Goal: Task Accomplishment & Management: Complete application form

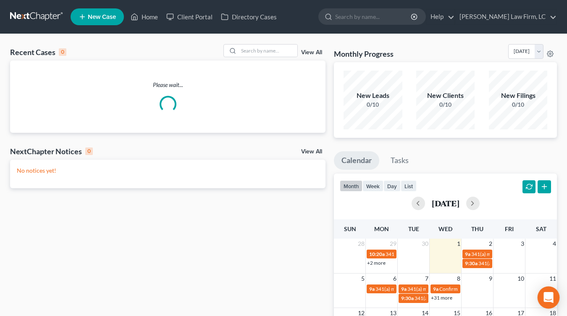
click at [546, 290] on div "Open Intercom Messenger" at bounding box center [548, 297] width 22 height 22
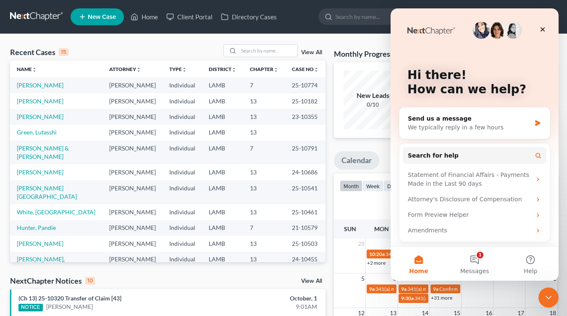
click at [546, 289] on div "Close Intercom Messenger" at bounding box center [548, 297] width 20 height 20
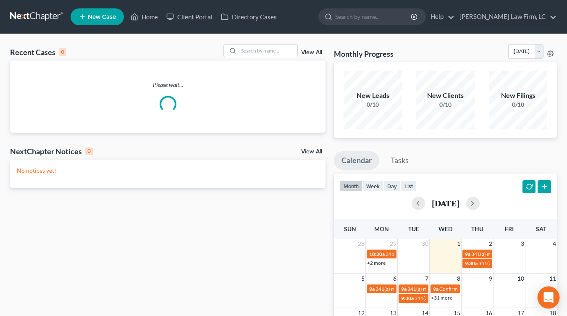
click at [551, 301] on icon "Open Intercom Messenger" at bounding box center [548, 297] width 10 height 11
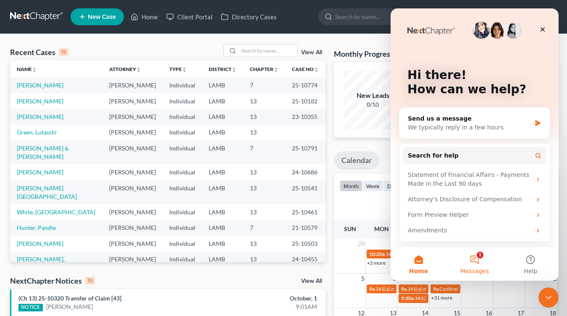
click at [481, 247] on button "1 Messages" at bounding box center [474, 264] width 56 height 34
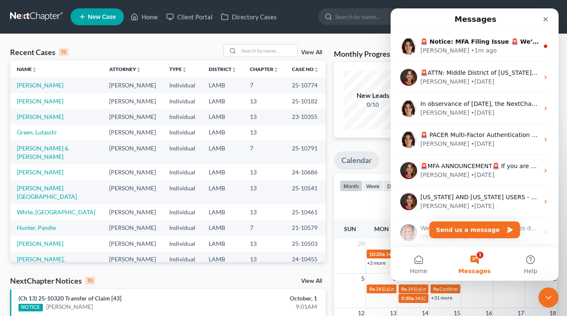
click at [479, 259] on button "1 Messages" at bounding box center [474, 264] width 56 height 34
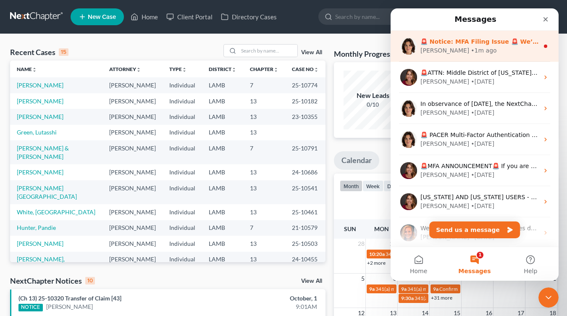
click at [496, 51] on div "Emma • 1m ago" at bounding box center [479, 50] width 118 height 9
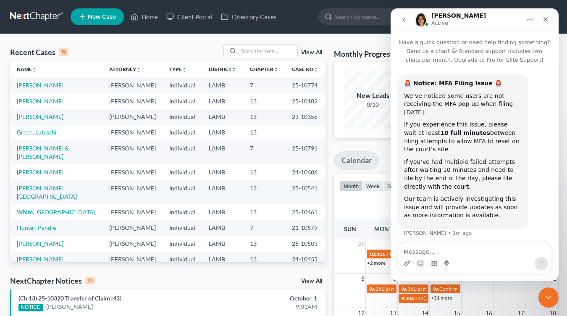
scroll to position [3, 0]
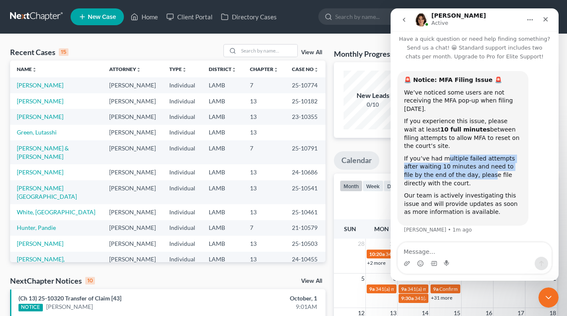
drag, startPoint x: 459, startPoint y: 178, endPoint x: 443, endPoint y: 159, distance: 24.1
click at [443, 159] on div "If you’ve had multiple failed attempts after waiting 10 minutes and need to fil…" at bounding box center [463, 170] width 118 height 33
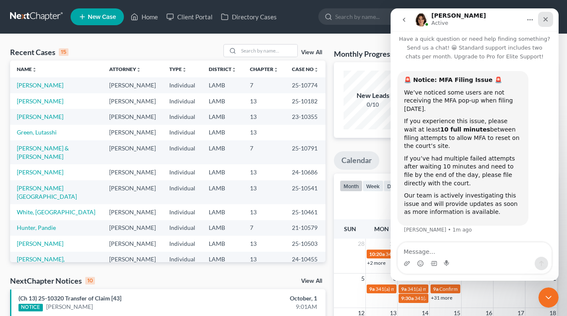
click at [542, 20] on icon "Close" at bounding box center [545, 19] width 7 height 7
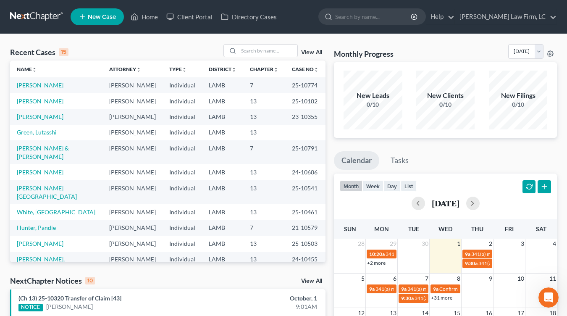
click at [104, 125] on td "[PERSON_NAME]" at bounding box center [132, 133] width 60 height 16
click at [25, 131] on link "Green, Lutasshi" at bounding box center [37, 131] width 40 height 7
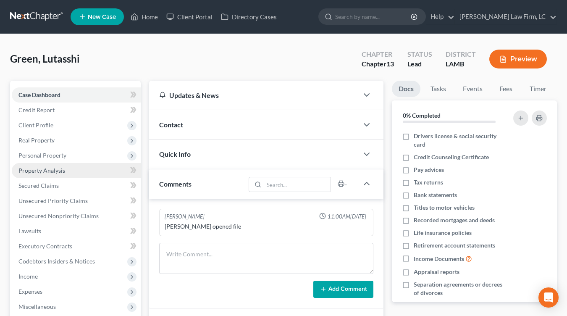
click at [63, 174] on link "Property Analysis" at bounding box center [76, 170] width 129 height 15
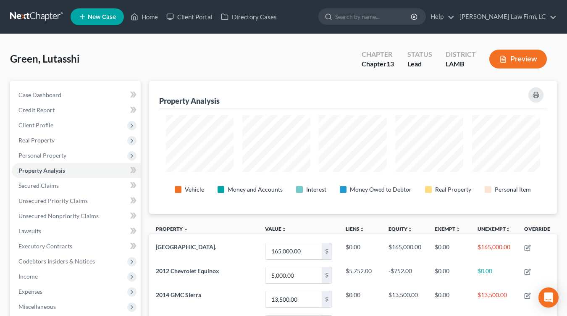
scroll to position [133, 407]
click at [50, 97] on span "Case Dashboard" at bounding box center [39, 94] width 43 height 7
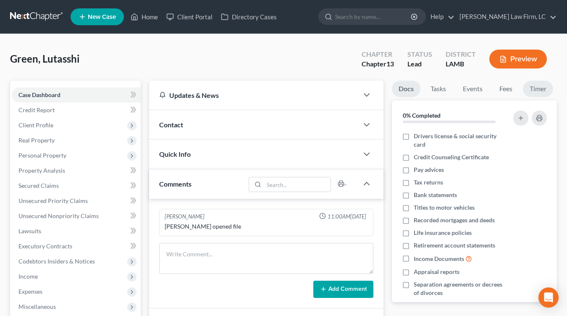
click at [533, 89] on link "Timer" at bounding box center [537, 89] width 30 height 16
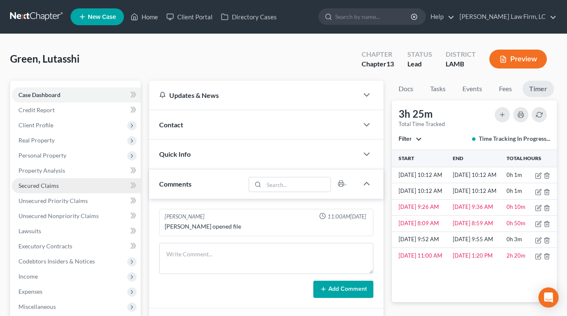
click at [69, 184] on link "Secured Claims" at bounding box center [76, 185] width 129 height 15
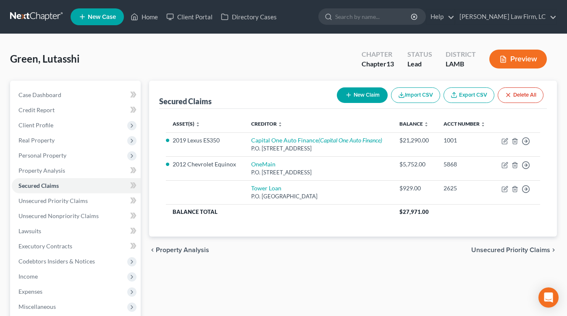
scroll to position [38, 0]
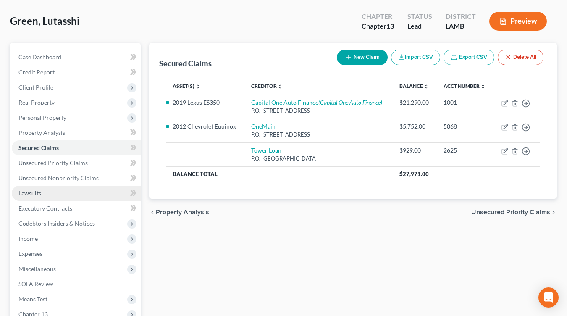
click at [66, 188] on link "Lawsuits" at bounding box center [76, 192] width 129 height 15
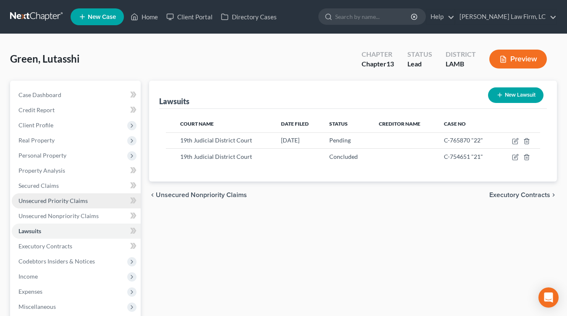
click at [83, 205] on link "Unsecured Priority Claims" at bounding box center [76, 200] width 129 height 15
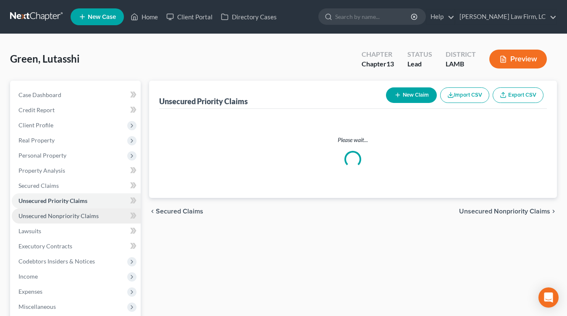
click at [84, 215] on span "Unsecured Nonpriority Claims" at bounding box center [58, 215] width 80 height 7
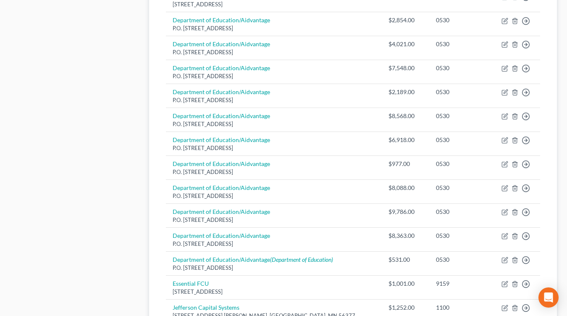
scroll to position [647, 0]
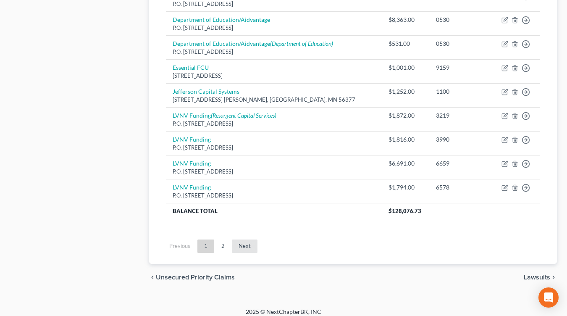
click at [240, 239] on link "Next" at bounding box center [245, 245] width 26 height 13
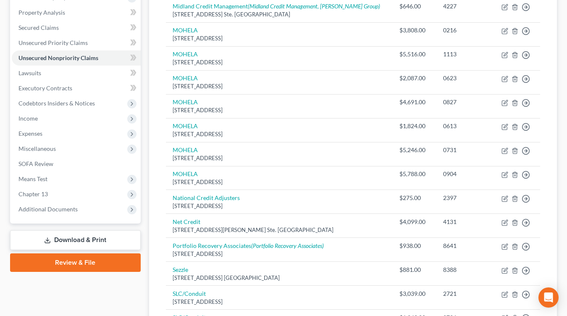
scroll to position [141, 0]
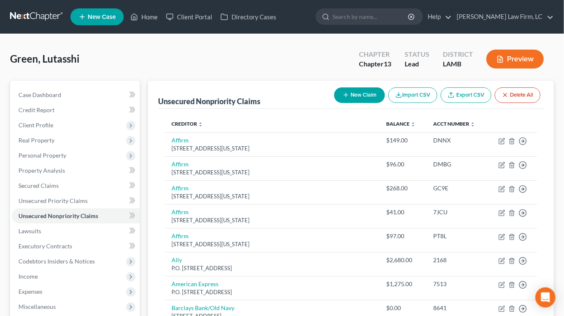
click at [22, 12] on link at bounding box center [37, 16] width 54 height 15
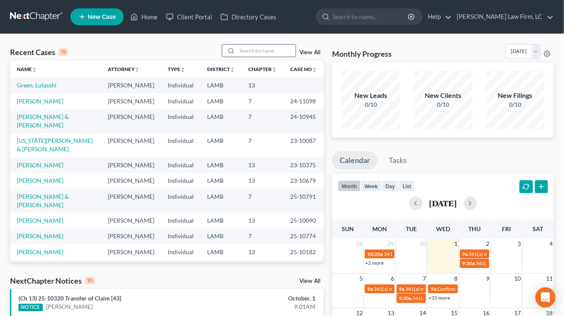
click at [286, 56] on input "search" at bounding box center [266, 50] width 59 height 12
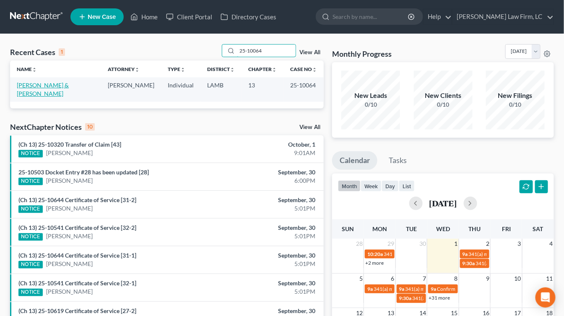
type input "25-10064"
click at [28, 86] on link "[PERSON_NAME] & [PERSON_NAME]" at bounding box center [43, 89] width 52 height 16
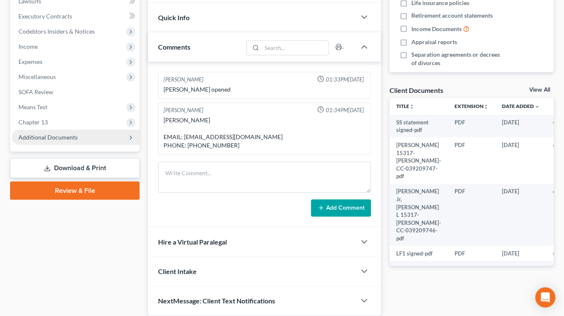
click at [83, 133] on span "Additional Documents" at bounding box center [76, 137] width 128 height 15
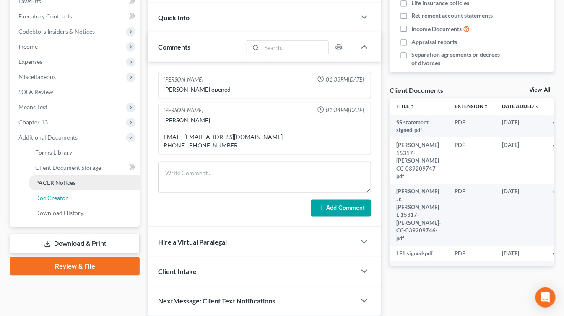
click at [76, 190] on link "Doc Creator" at bounding box center [84, 197] width 111 height 15
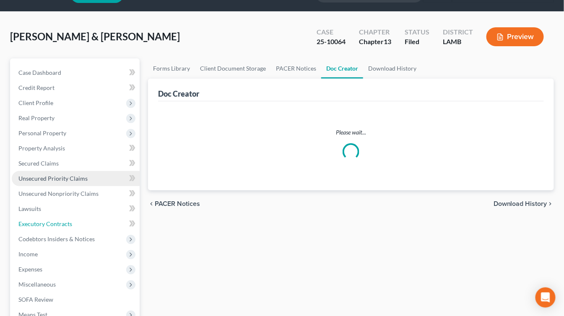
drag, startPoint x: 79, startPoint y: 185, endPoint x: 79, endPoint y: 190, distance: 5.0
click at [79, 185] on ul "Case Dashboard Payments Invoices Payments Payments Credit Report Client Profile" at bounding box center [76, 246] width 128 height 363
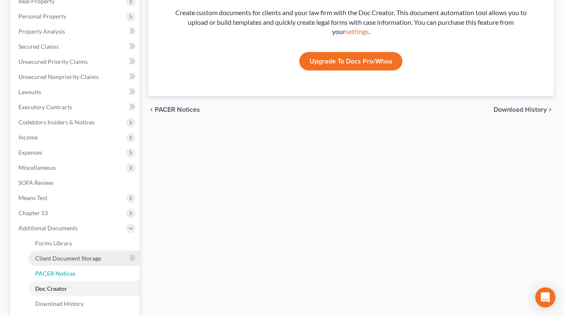
click at [74, 266] on link "PACER Notices" at bounding box center [84, 273] width 111 height 15
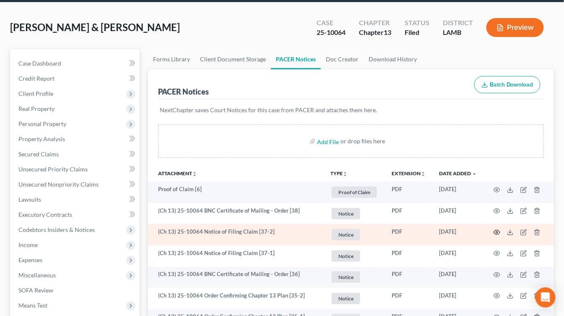
scroll to position [34, 0]
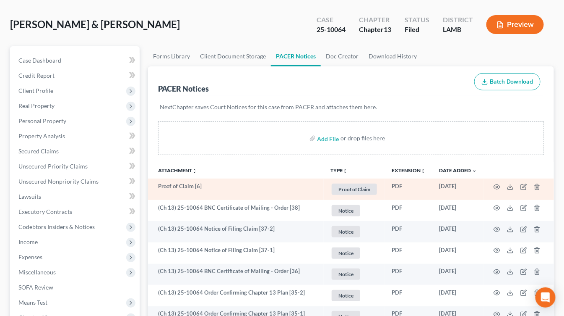
click at [504, 184] on td at bounding box center [519, 188] width 71 height 21
click at [502, 185] on td at bounding box center [519, 188] width 71 height 21
click at [510, 186] on polyline at bounding box center [510, 186] width 3 height 1
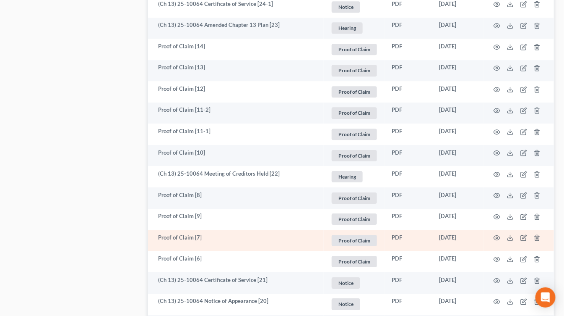
scroll to position [748, 0]
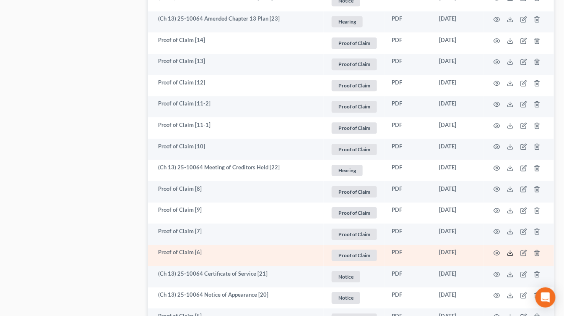
click at [511, 250] on icon at bounding box center [510, 252] width 7 height 7
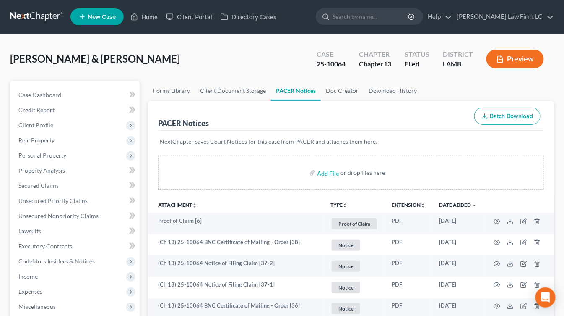
click at [26, 17] on link at bounding box center [37, 16] width 54 height 15
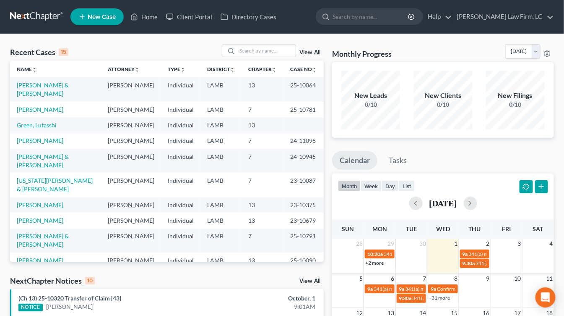
drag, startPoint x: 250, startPoint y: 186, endPoint x: 266, endPoint y: 183, distance: 16.2
click at [250, 172] on td "7" at bounding box center [263, 161] width 42 height 24
click at [292, 129] on td at bounding box center [304, 125] width 40 height 16
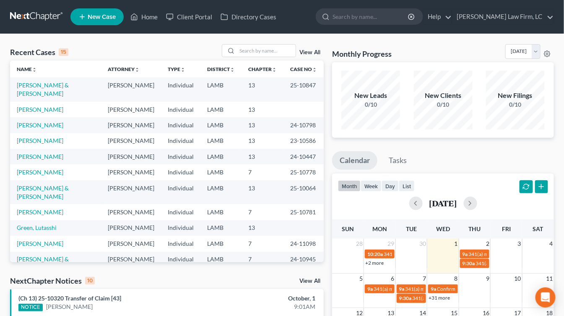
drag, startPoint x: 44, startPoint y: 11, endPoint x: 98, endPoint y: 2, distance: 54.8
click at [44, 11] on link at bounding box center [37, 16] width 54 height 15
click at [21, 19] on link at bounding box center [37, 16] width 54 height 15
click at [32, 8] on nav "Home New Case Client Portal Directory Cases Dickson Law Firm, LC mdd@dicksonlaw…" at bounding box center [282, 17] width 564 height 34
click at [33, 10] on link at bounding box center [37, 16] width 54 height 15
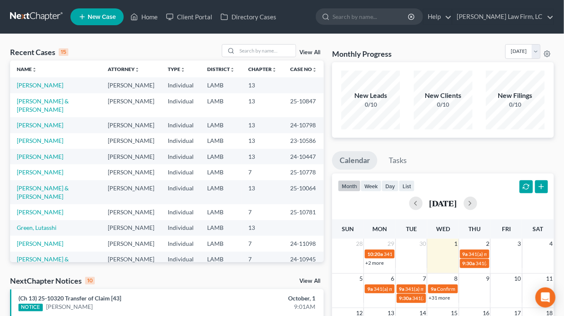
click at [307, 180] on td "25-10778" at bounding box center [304, 172] width 40 height 16
click at [295, 180] on td "25-10778" at bounding box center [304, 172] width 40 height 16
click at [52, 20] on link at bounding box center [37, 16] width 54 height 15
click at [43, 13] on link at bounding box center [37, 16] width 54 height 15
click at [209, 180] on td "LAMB" at bounding box center [221, 172] width 41 height 16
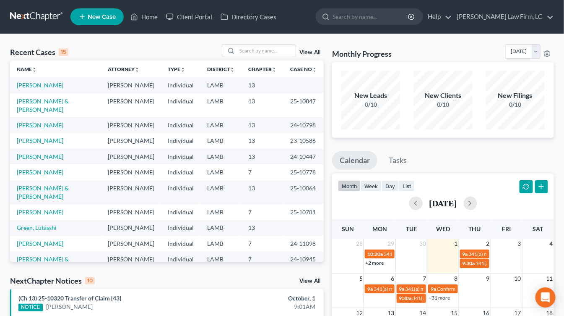
click at [189, 204] on td "Individual" at bounding box center [180, 192] width 39 height 24
click at [232, 204] on td "LAMB" at bounding box center [221, 192] width 41 height 24
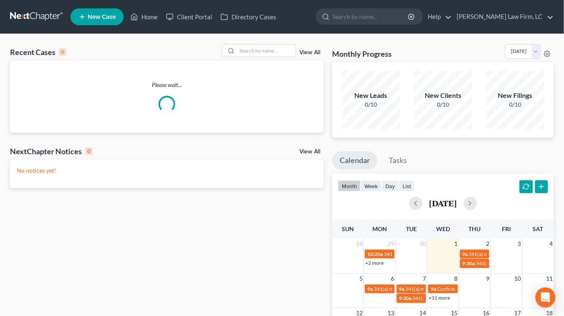
click at [50, 15] on link at bounding box center [37, 16] width 54 height 15
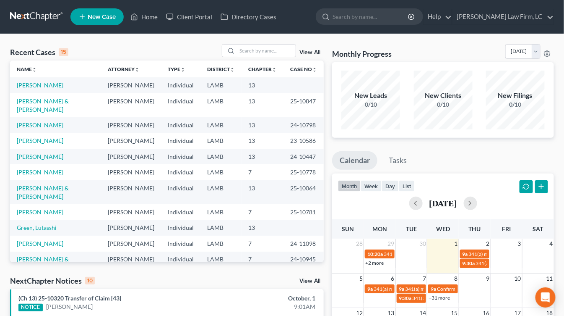
click at [40, 15] on link at bounding box center [37, 16] width 54 height 15
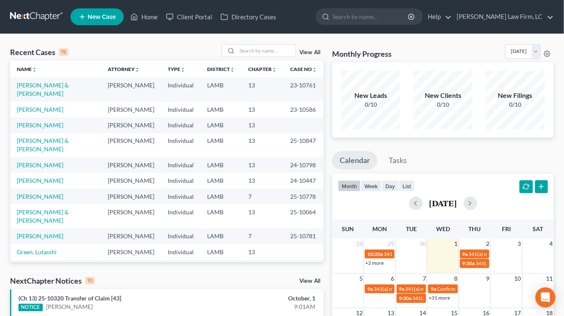
click at [165, 104] on td "Individual" at bounding box center [180, 110] width 39 height 16
click at [44, 31] on nav "Home New Case Client Portal Directory Cases [PERSON_NAME] Law Firm, [GEOGRAPHIC…" at bounding box center [282, 17] width 564 height 34
click at [44, 8] on nav "Home New Case Client Portal Directory Cases [PERSON_NAME] Law Firm, [GEOGRAPHIC…" at bounding box center [282, 17] width 564 height 34
click at [44, 13] on link at bounding box center [37, 16] width 54 height 15
click at [155, 59] on div "Recent Cases 15 View All" at bounding box center [167, 52] width 314 height 16
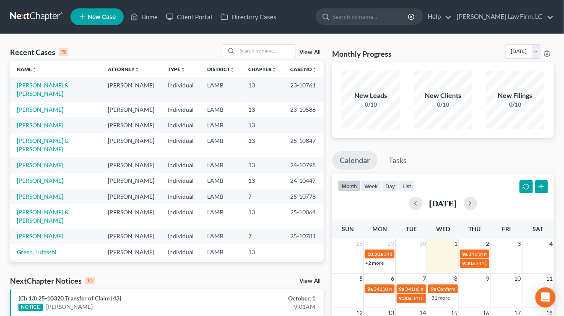
click at [24, 14] on link at bounding box center [37, 16] width 54 height 15
click at [46, 8] on nav "Home New Case Client Portal Directory Cases Dickson Law Firm, LC mdd@dicksonlaw…" at bounding box center [282, 17] width 564 height 34
click at [46, 11] on link at bounding box center [37, 16] width 54 height 15
click at [41, 22] on link at bounding box center [37, 16] width 54 height 15
click at [46, 5] on nav "Home New Case Client Portal Directory Cases Dickson Law Firm, LC mdd@dicksonlaw…" at bounding box center [282, 17] width 564 height 34
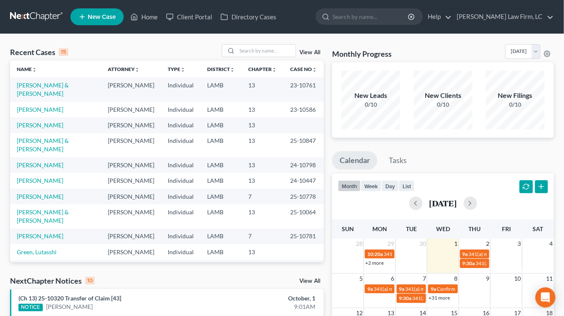
click at [47, 10] on link at bounding box center [37, 16] width 54 height 15
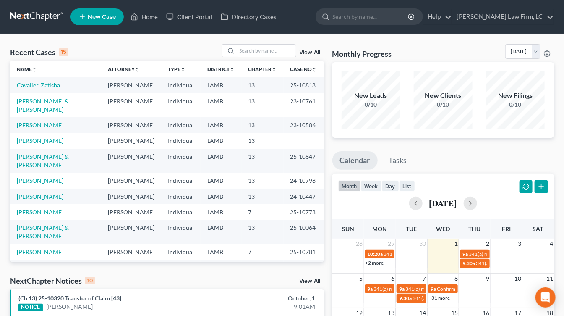
click at [263, 104] on td "13" at bounding box center [263, 105] width 42 height 24
click at [57, 8] on nav "Home New Case Client Portal Directory Cases [PERSON_NAME] Law Firm, [GEOGRAPHIC…" at bounding box center [282, 17] width 564 height 34
click at [56, 10] on link at bounding box center [37, 16] width 54 height 15
click at [46, 144] on link "[PERSON_NAME]" at bounding box center [40, 140] width 47 height 7
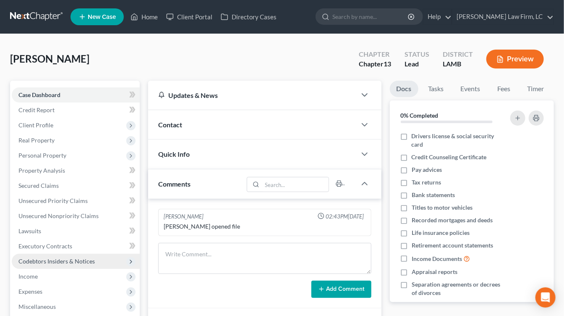
click at [139, 258] on span "Codebtors Insiders & Notices" at bounding box center [76, 260] width 128 height 15
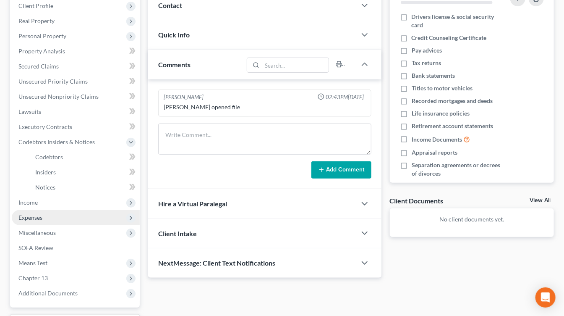
scroll to position [132, 0]
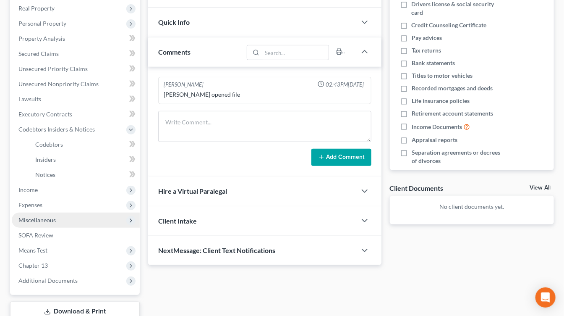
click at [79, 226] on span "Miscellaneous" at bounding box center [76, 219] width 128 height 15
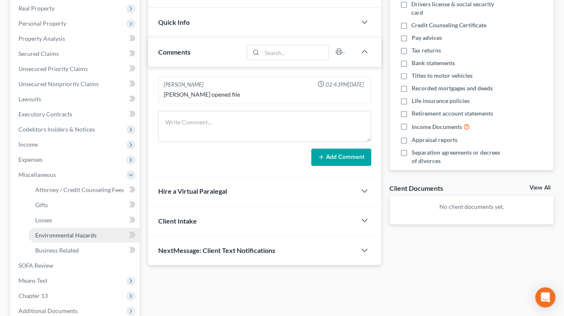
click at [79, 231] on span "Environmental Hazards" at bounding box center [65, 234] width 61 height 7
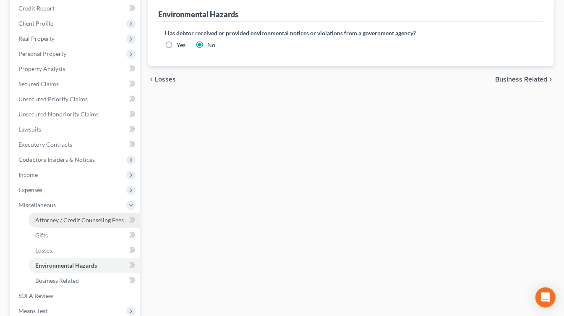
click at [90, 219] on span "Attorney / Credit Counseling Fees" at bounding box center [79, 219] width 89 height 7
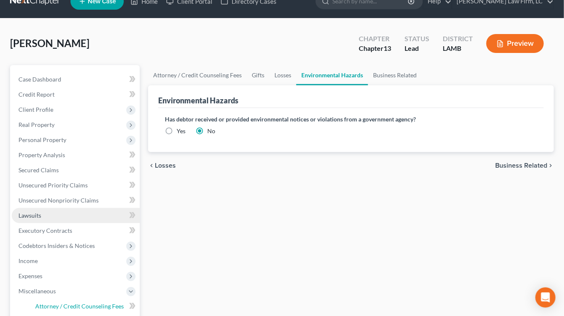
select select "1"
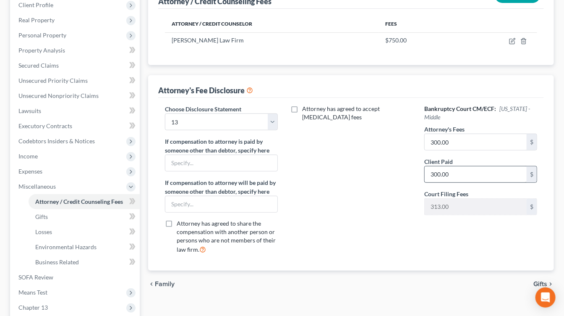
scroll to position [125, 0]
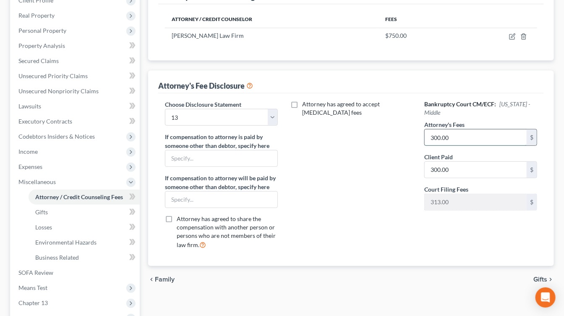
click at [461, 136] on input "300.00" at bounding box center [476, 137] width 102 height 16
type input "4,800"
click at [333, 102] on span "Attorney has agreed to accept retainer fees" at bounding box center [341, 108] width 78 height 16
click at [311, 102] on input "Attorney has agreed to accept retainer fees" at bounding box center [308, 102] width 5 height 5
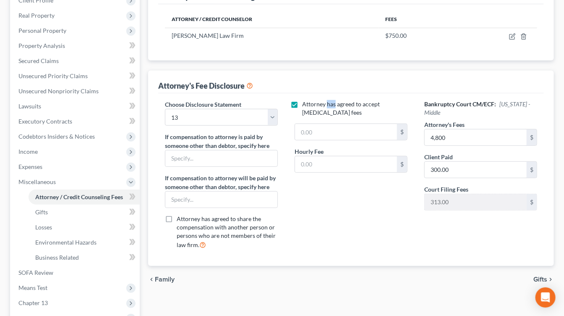
click at [333, 102] on span "Attorney has agreed to accept retainer fees" at bounding box center [341, 108] width 78 height 16
click at [311, 102] on input "Attorney has agreed to accept retainer fees" at bounding box center [308, 102] width 5 height 5
checkbox input "false"
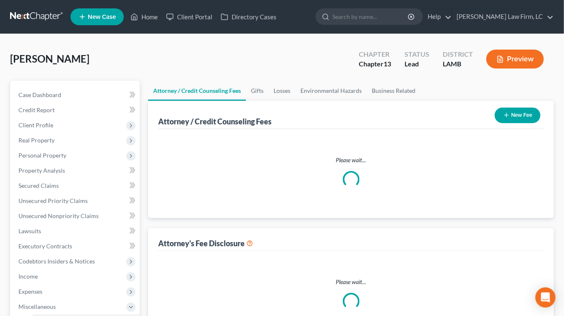
select select "1"
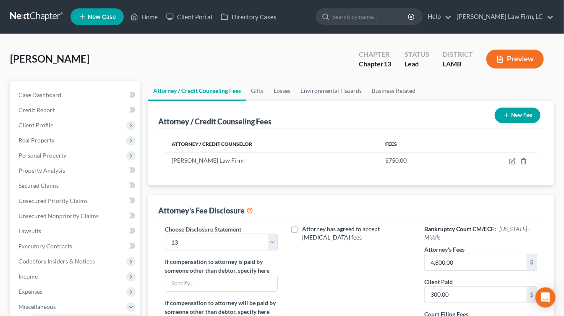
click at [501, 60] on line "button" at bounding box center [500, 60] width 3 height 0
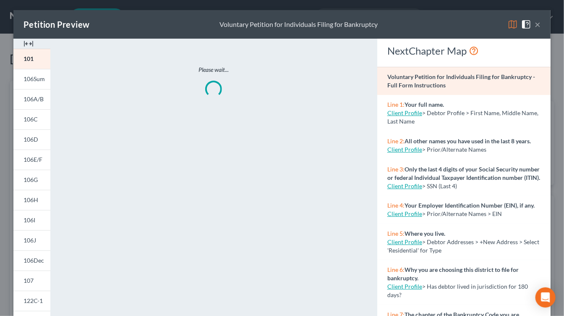
scroll to position [149, 0]
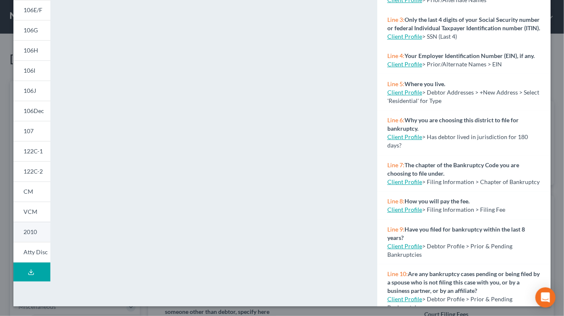
click at [31, 232] on span "2010" at bounding box center [30, 231] width 13 height 7
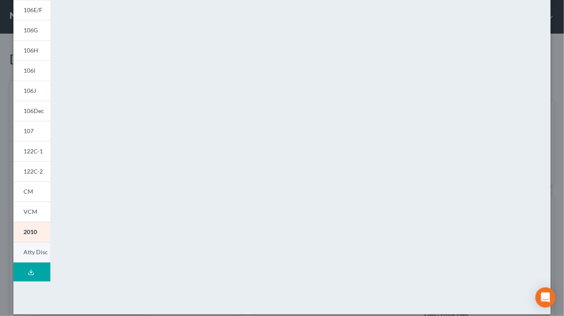
click at [39, 251] on span "Atty Disc" at bounding box center [36, 251] width 24 height 7
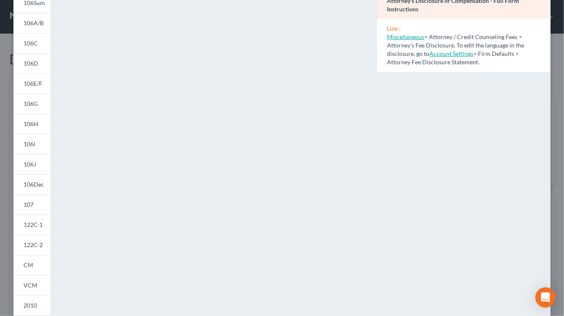
scroll to position [14, 0]
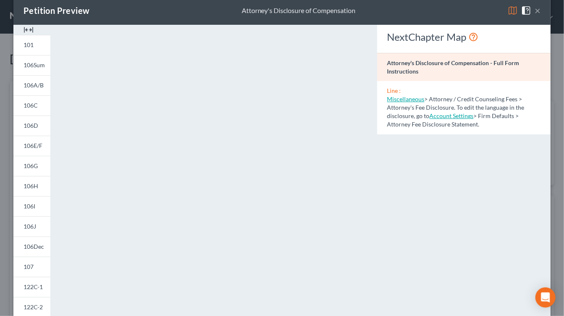
click at [540, 12] on button "×" at bounding box center [538, 10] width 6 height 10
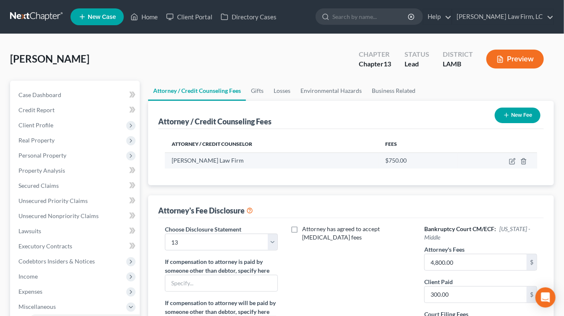
click at [211, 162] on span "Dickson Law Firm" at bounding box center [208, 160] width 72 height 7
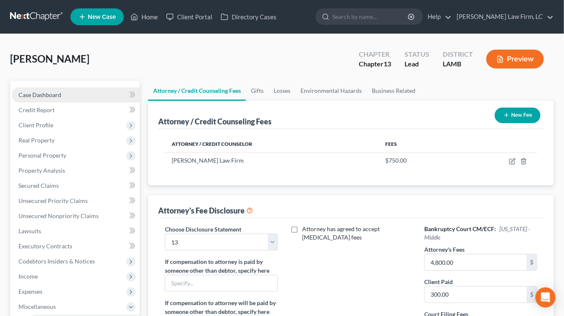
click at [107, 88] on link "Case Dashboard" at bounding box center [76, 94] width 128 height 15
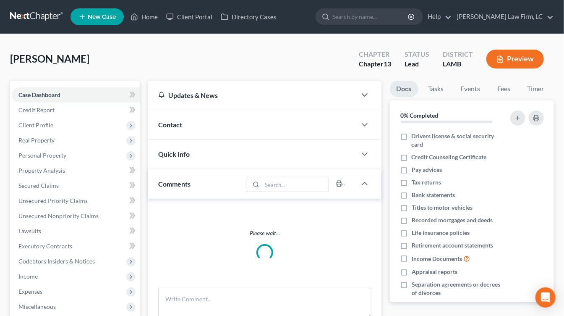
click at [58, 18] on link at bounding box center [37, 16] width 54 height 15
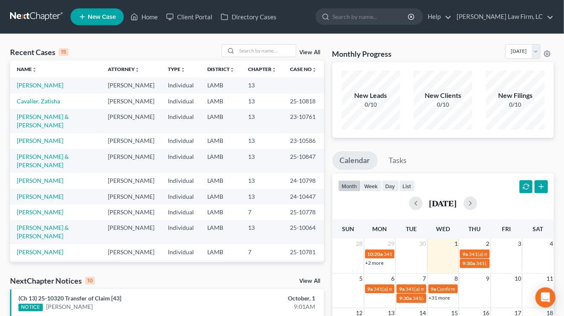
click at [30, 15] on link at bounding box center [37, 16] width 54 height 15
click at [22, 11] on link at bounding box center [37, 16] width 54 height 15
click at [53, 14] on link at bounding box center [37, 16] width 54 height 15
click at [58, 89] on td "[PERSON_NAME]" at bounding box center [55, 85] width 91 height 16
click at [55, 86] on link "[PERSON_NAME]" at bounding box center [40, 84] width 47 height 7
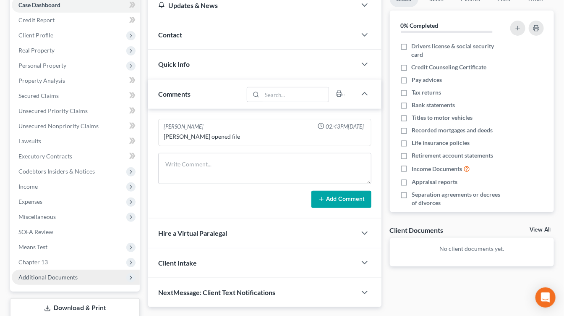
scroll to position [106, 0]
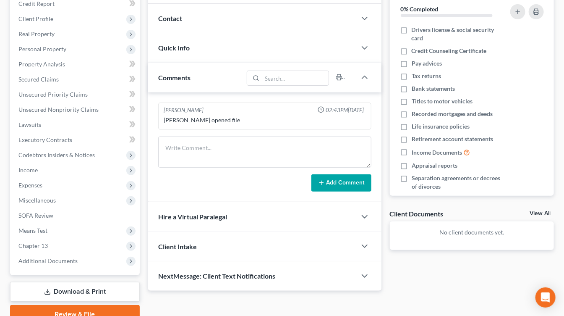
drag, startPoint x: 77, startPoint y: 256, endPoint x: 91, endPoint y: 276, distance: 24.3
click at [77, 256] on span "Additional Documents" at bounding box center [76, 260] width 128 height 15
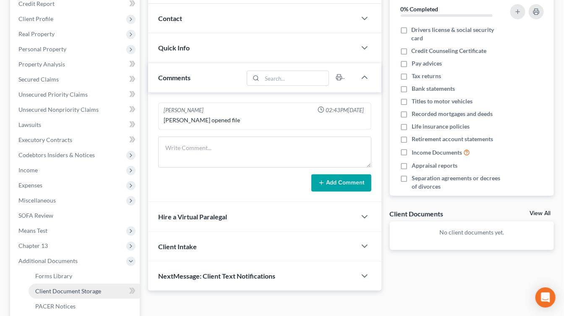
click at [88, 287] on span "Client Document Storage" at bounding box center [68, 290] width 66 height 7
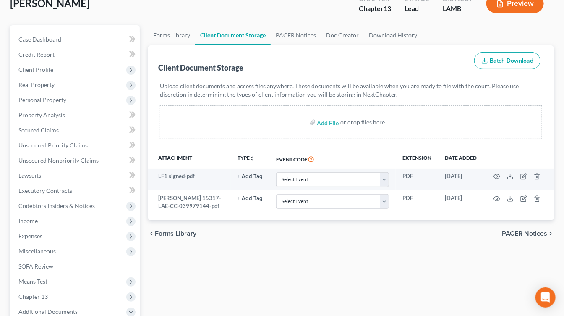
scroll to position [56, 0]
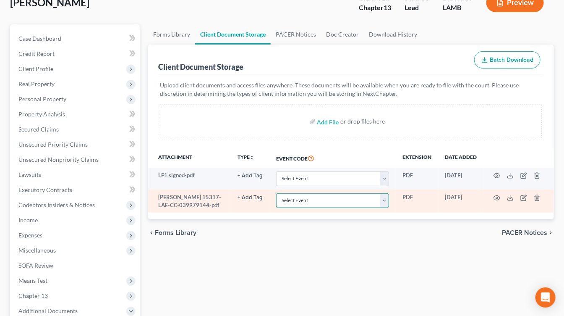
click at [355, 201] on select "Select Event 20 Largest Unsecured Creditors Amended List of Creditors Amended L…" at bounding box center [332, 200] width 113 height 15
select select "13"
click at [277, 193] on select "Select Event 20 Largest Unsecured Creditors Amended List of Creditors Amended L…" at bounding box center [332, 200] width 113 height 15
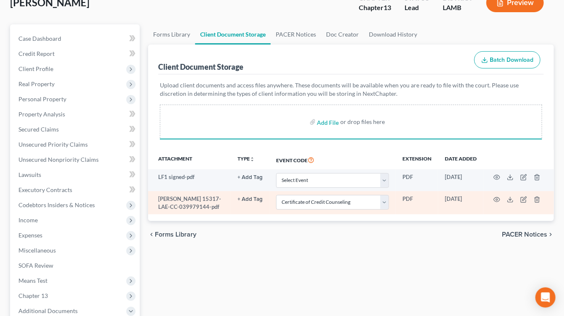
click at [183, 206] on td "[PERSON_NAME] 15317-LAE-CC-039979144-pdf" at bounding box center [189, 202] width 83 height 23
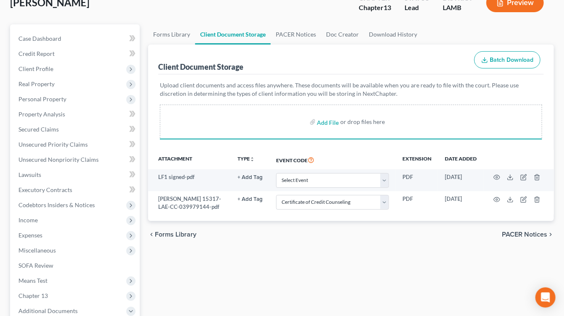
select select "13"
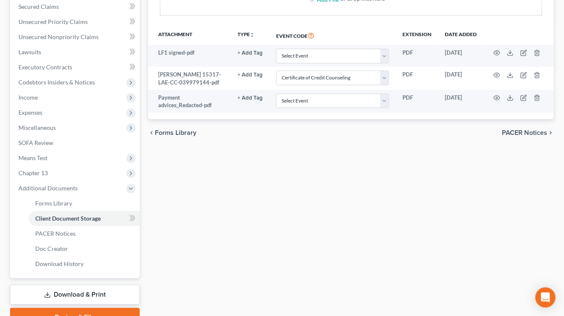
scroll to position [219, 0]
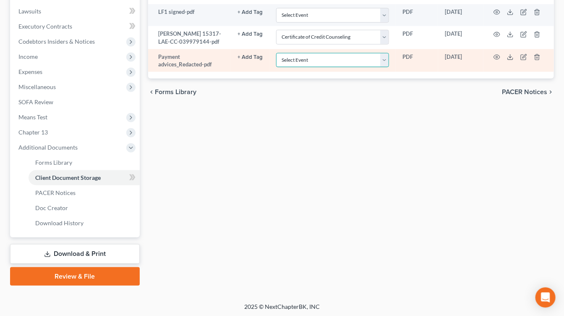
click at [338, 53] on select "Select Event 20 Largest Unsecured Creditors Amended List of Creditors Amended L…" at bounding box center [332, 60] width 113 height 15
select select "39"
click at [277, 53] on select "Select Event 20 Largest Unsecured Creditors Amended List of Creditors Amended L…" at bounding box center [332, 60] width 113 height 15
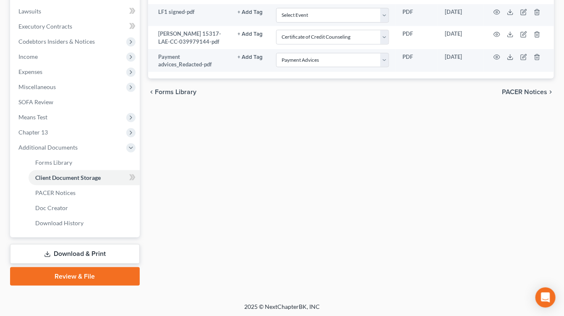
click at [235, 184] on div "Forms Library Client Document Storage PACER Notices Doc Creator Download Histor…" at bounding box center [351, 73] width 414 height 424
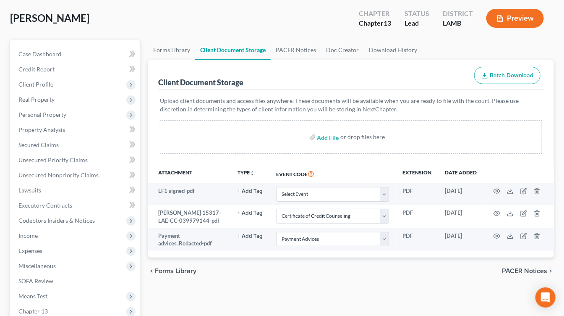
scroll to position [0, 0]
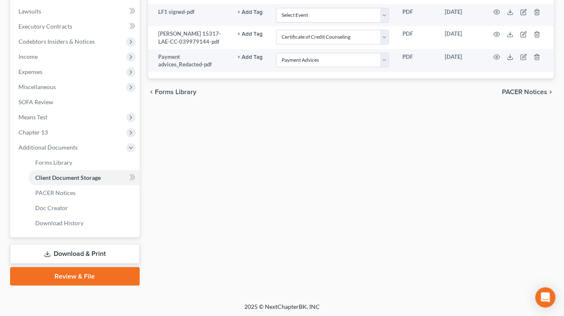
click at [77, 273] on link "Review & File" at bounding box center [75, 276] width 130 height 18
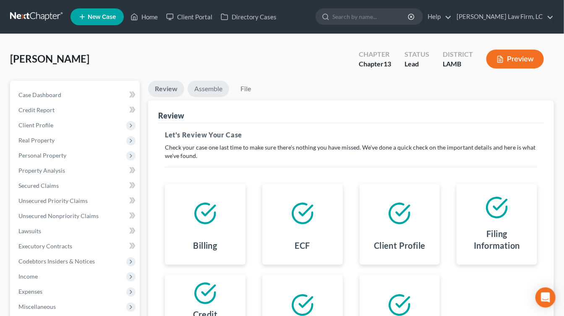
click at [195, 82] on link "Assemble" at bounding box center [209, 89] width 42 height 16
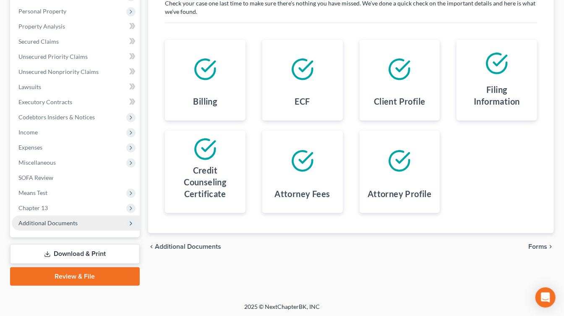
click at [89, 221] on span "Additional Documents" at bounding box center [76, 222] width 128 height 15
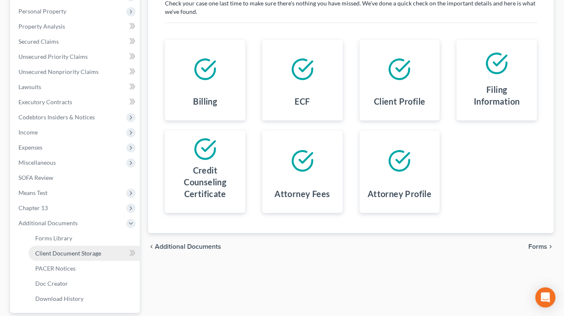
click at [89, 253] on span "Client Document Storage" at bounding box center [68, 252] width 66 height 7
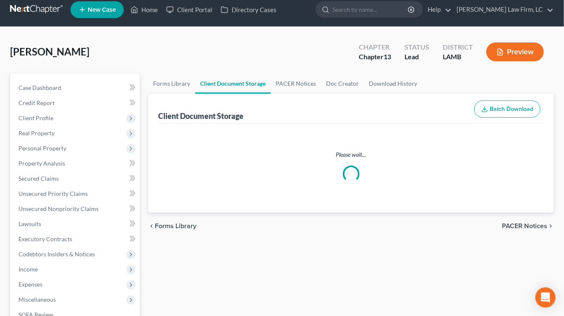
scroll to position [1, 0]
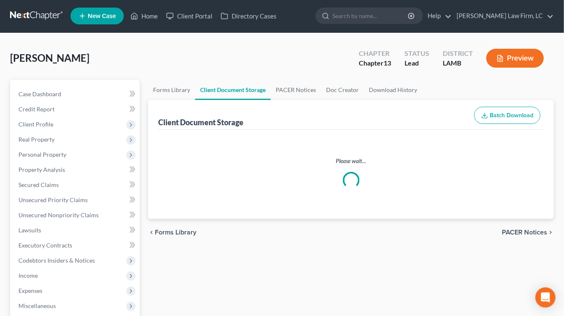
select select "13"
select select "39"
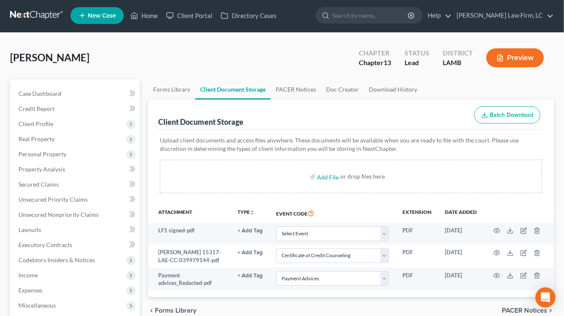
scroll to position [0, 0]
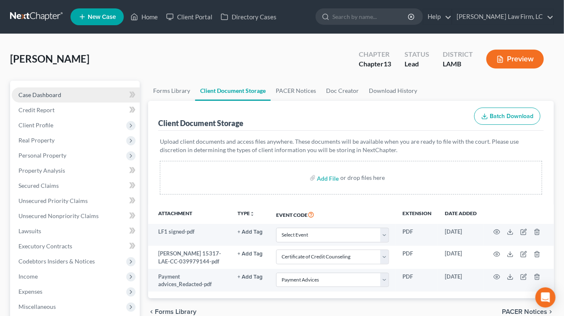
click at [84, 100] on link "Case Dashboard" at bounding box center [76, 94] width 128 height 15
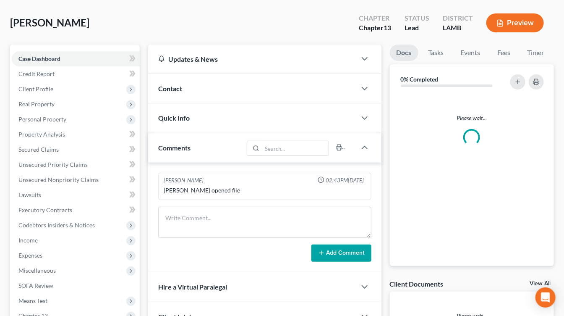
scroll to position [50, 0]
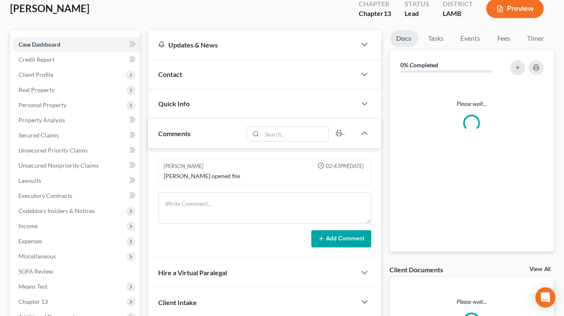
click at [250, 93] on div "Quick Info" at bounding box center [252, 103] width 208 height 29
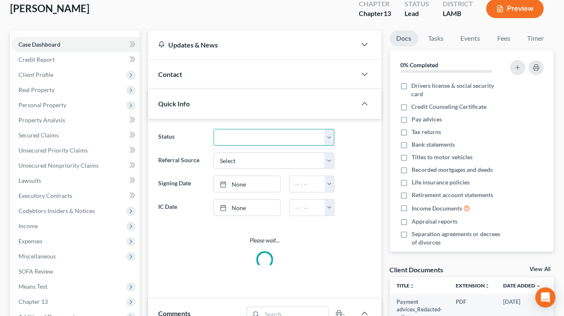
click at [261, 133] on select "Discharged Dismissed Filed In Progress Lead Lost Lead Ready to File To Review" at bounding box center [274, 137] width 121 height 17
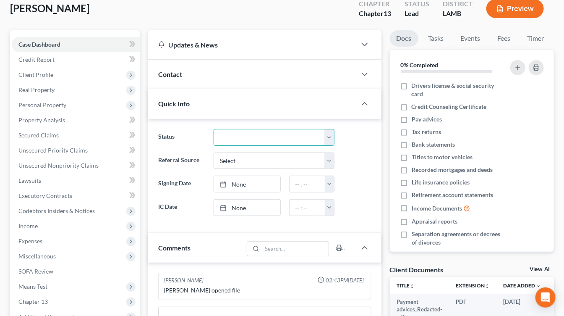
select select "6"
click at [214, 129] on select "Discharged Dismissed Filed In Progress Lead Lost Lead Ready to File To Review" at bounding box center [274, 137] width 121 height 17
click at [143, 123] on div "Case Dashboard Payments Invoices Payments Payments Credit Report Client Profile" at bounding box center [75, 245] width 138 height 431
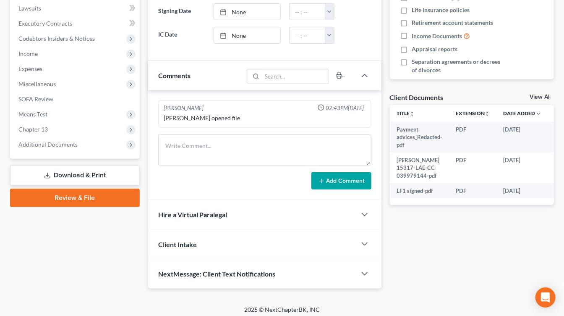
click at [84, 193] on link "Review & File" at bounding box center [75, 197] width 130 height 18
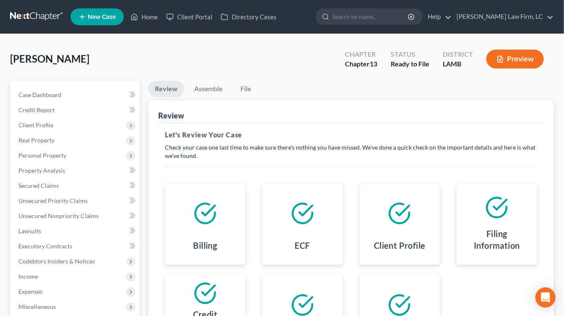
click at [211, 75] on div "Jackson, Marcus Upgraded Chapter Chapter 13 Status Ready to File District LAMB …" at bounding box center [282, 62] width 544 height 37
click at [211, 84] on link "Assemble" at bounding box center [209, 89] width 42 height 16
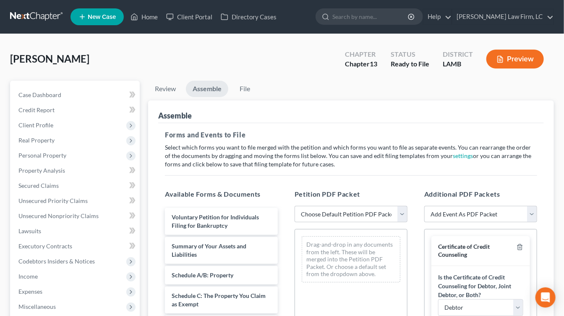
click at [322, 208] on select "Choose Default Petition PDF Packet Emergency Filing (Voluntary Petition and Cre…" at bounding box center [351, 214] width 113 height 17
select select "1"
click at [295, 206] on select "Choose Default Petition PDF Packet Emergency Filing (Voluntary Petition and Cre…" at bounding box center [351, 214] width 113 height 17
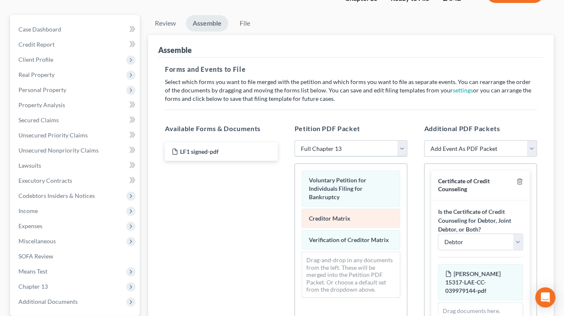
scroll to position [81, 0]
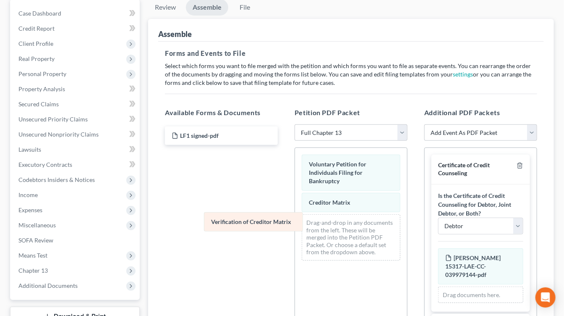
drag, startPoint x: 356, startPoint y: 219, endPoint x: 223, endPoint y: 218, distance: 133.0
click at [295, 218] on div "Verification of Creditor Matrix Voluntary Petition for Individuals Filing for B…" at bounding box center [351, 207] width 112 height 119
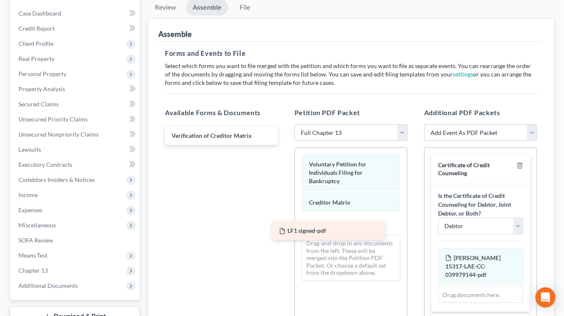
drag, startPoint x: 238, startPoint y: 139, endPoint x: 346, endPoint y: 237, distance: 145.6
click at [285, 145] on div "LF1 signed-pdf LF1 signed-pdf Verification of Creditor Matrix" at bounding box center [221, 135] width 126 height 18
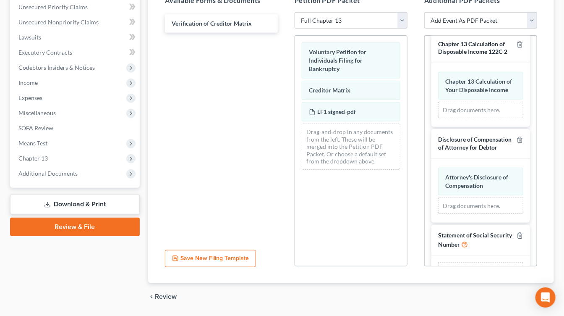
scroll to position [218, 0]
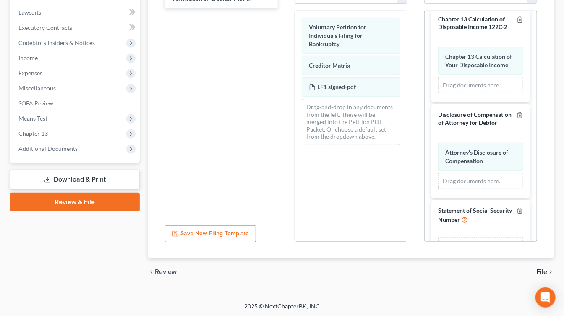
click at [487, 240] on input "file" at bounding box center [479, 247] width 20 height 15
type input "C:\fakepath\SS statement signed.pdf"
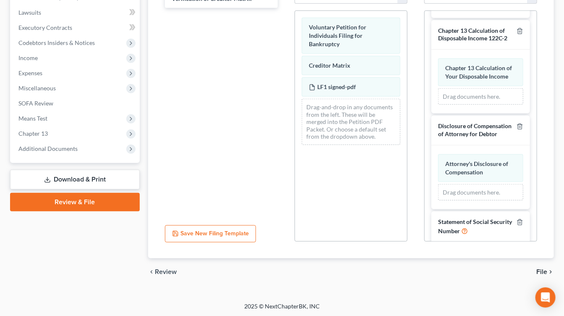
click at [542, 271] on span "File" at bounding box center [541, 271] width 11 height 7
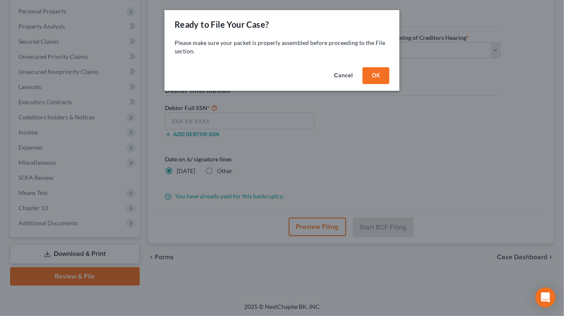
click at [386, 82] on button "OK" at bounding box center [376, 75] width 27 height 17
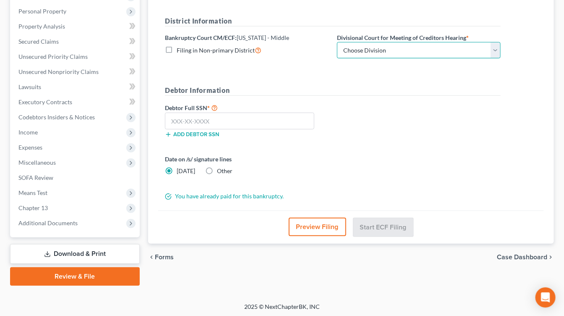
click at [400, 52] on select "Choose Division Baton Rouge" at bounding box center [419, 50] width 164 height 17
select select "0"
click at [337, 42] on select "Choose Division Baton Rouge" at bounding box center [419, 50] width 164 height 17
click at [234, 165] on div "Date on /s/ signature lines Today Other" at bounding box center [247, 164] width 172 height 21
click at [231, 165] on div "Date on /s/ signature lines Today Other" at bounding box center [247, 164] width 172 height 21
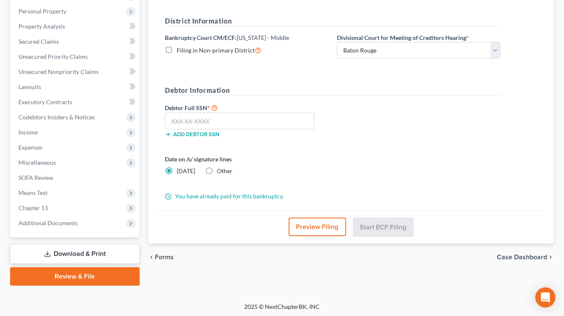
click at [230, 165] on div "Date on /s/ signature lines Today Other" at bounding box center [247, 164] width 172 height 21
click at [229, 167] on span "Other" at bounding box center [225, 170] width 16 height 7
click at [226, 167] on input "Other" at bounding box center [222, 169] width 5 height 5
radio input "true"
radio input "false"
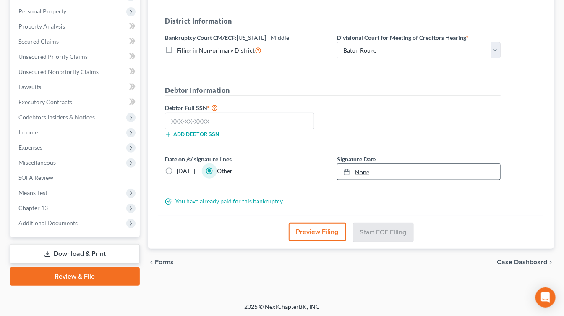
click at [374, 172] on link "None" at bounding box center [418, 172] width 163 height 16
click at [391, 165] on link "10/24/2025" at bounding box center [418, 172] width 163 height 16
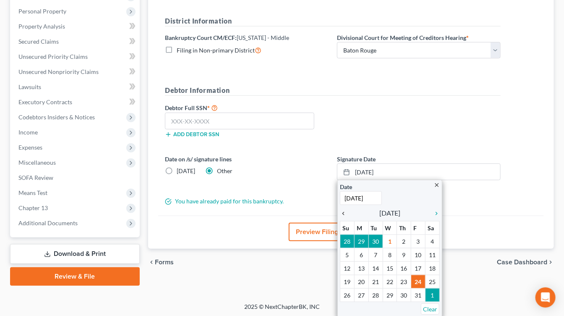
click at [342, 210] on icon "chevron_left" at bounding box center [345, 213] width 11 height 7
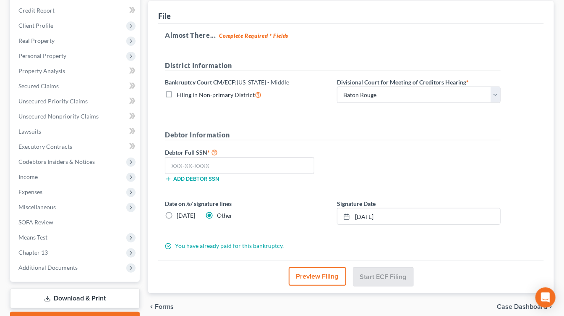
scroll to position [83, 0]
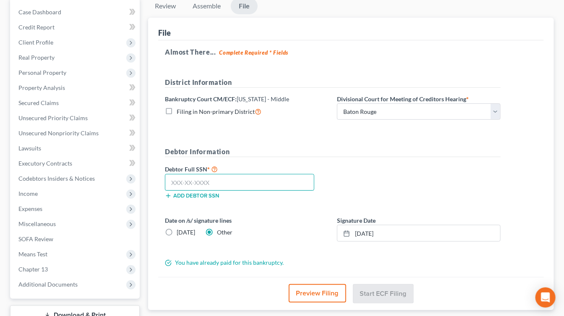
click at [209, 174] on input "text" at bounding box center [239, 182] width 149 height 17
type input "352-74-1033"
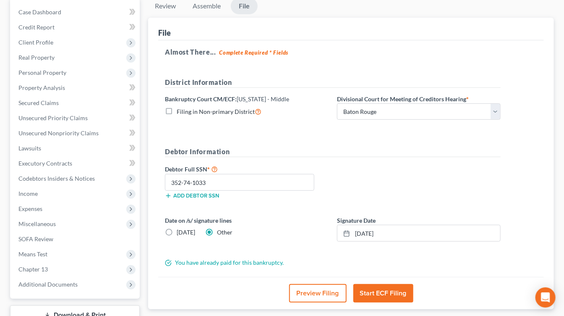
click at [377, 285] on button "Start ECF Filing" at bounding box center [383, 293] width 60 height 18
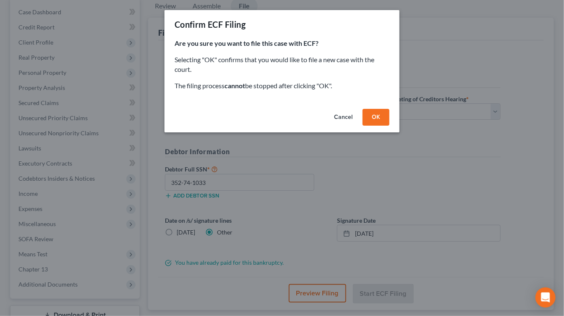
click at [376, 112] on button "OK" at bounding box center [376, 117] width 27 height 17
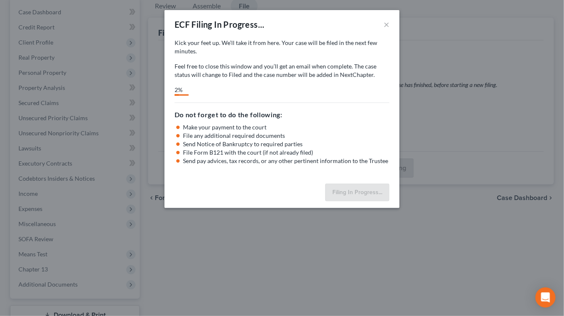
click at [245, 102] on div "Kick your feet up. We’ll take it from here. Your case will be filed in the next…" at bounding box center [282, 109] width 235 height 141
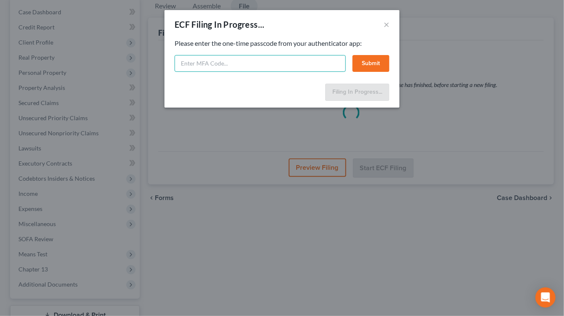
click at [199, 60] on input "text" at bounding box center [260, 63] width 171 height 17
type input "855002"
click at [372, 61] on button "Submit" at bounding box center [371, 63] width 37 height 17
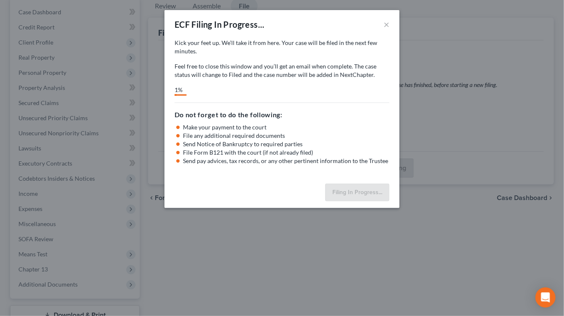
click at [275, 82] on div "Kick your feet up. We’ll take it from here. Your case will be filed in the next…" at bounding box center [282, 67] width 215 height 57
click at [384, 23] on button "×" at bounding box center [387, 24] width 6 height 10
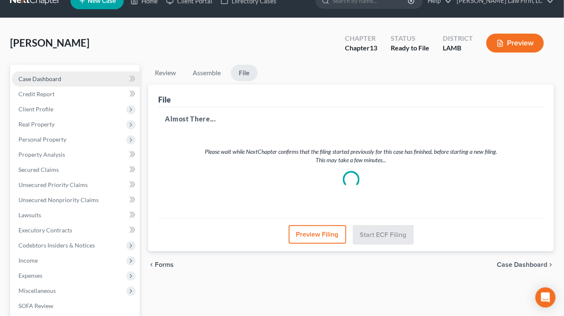
scroll to position [0, 0]
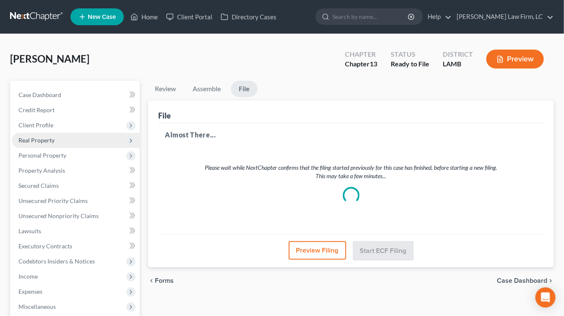
click at [61, 142] on span "Real Property" at bounding box center [76, 140] width 128 height 15
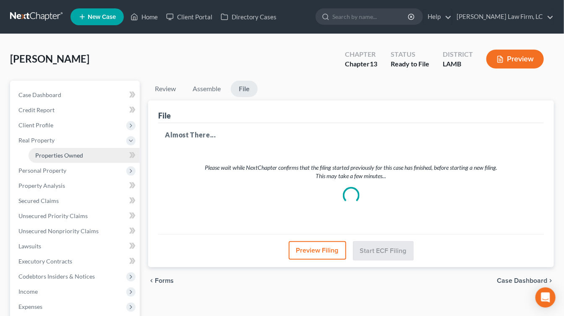
click at [52, 151] on span "Properties Owned" at bounding box center [59, 154] width 48 height 7
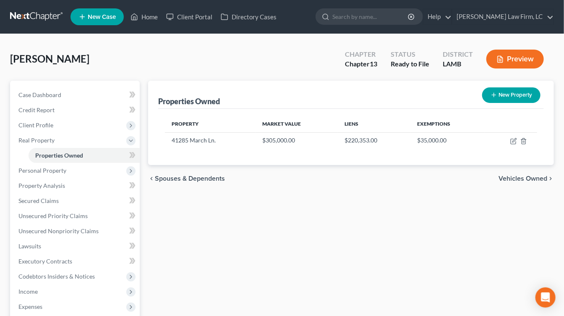
click at [46, 19] on link at bounding box center [37, 16] width 54 height 15
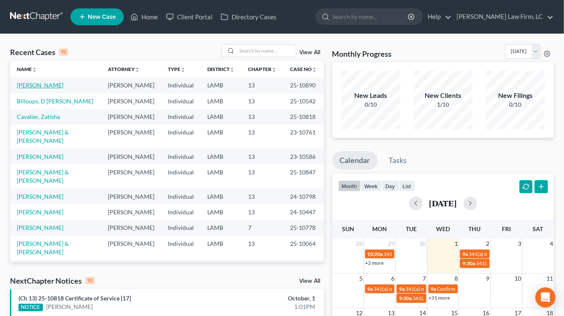
click at [39, 86] on link "[PERSON_NAME]" at bounding box center [40, 84] width 47 height 7
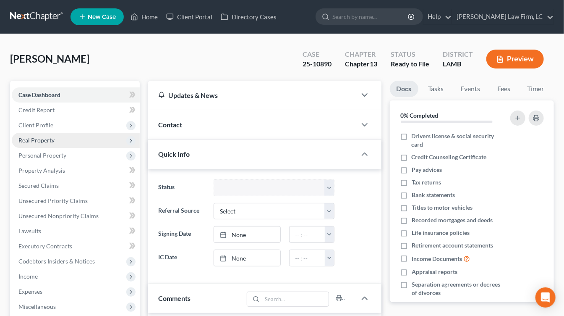
click at [63, 138] on span "Real Property" at bounding box center [76, 140] width 128 height 15
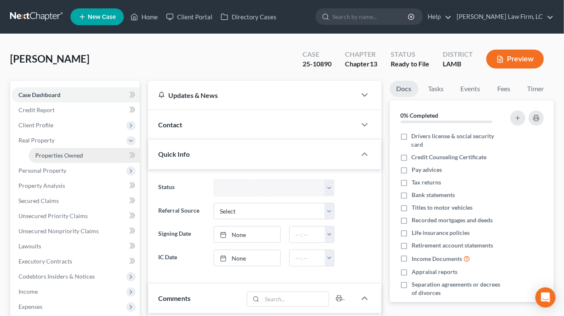
click at [63, 150] on link "Properties Owned" at bounding box center [84, 155] width 111 height 15
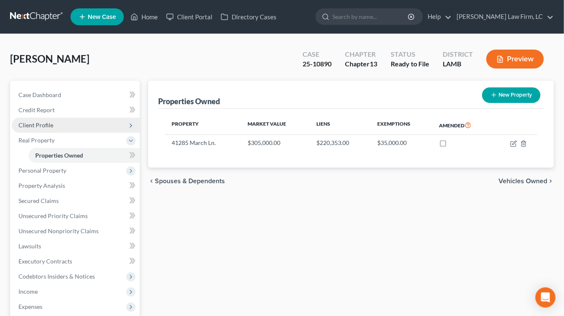
click at [66, 125] on span "Client Profile" at bounding box center [76, 125] width 128 height 15
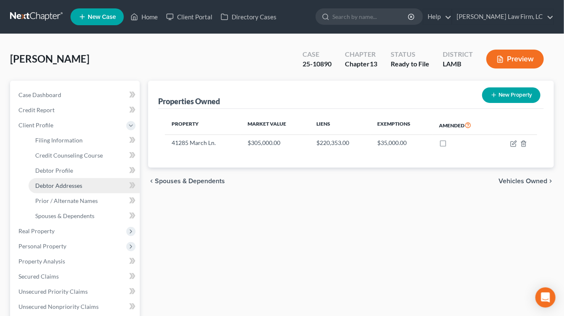
click at [64, 191] on link "Debtor Addresses" at bounding box center [84, 185] width 111 height 15
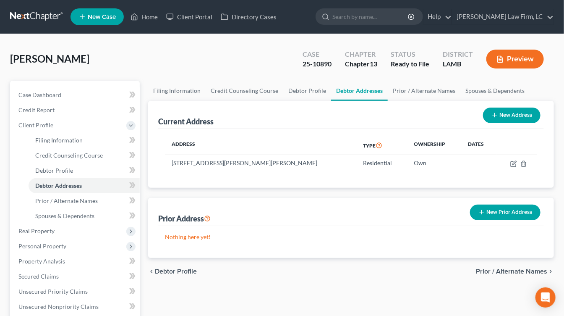
click at [48, 19] on link at bounding box center [37, 16] width 54 height 15
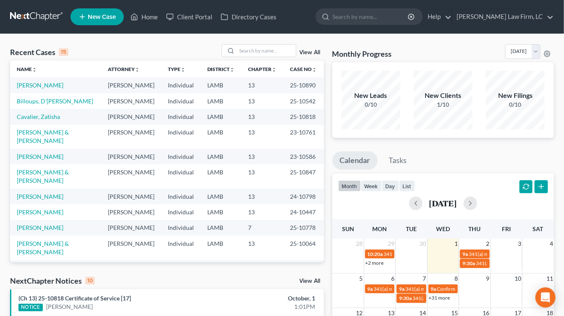
click at [53, 6] on nav "Home New Case Client Portal Directory Cases [PERSON_NAME] Law Firm, [GEOGRAPHIC…" at bounding box center [282, 17] width 564 height 34
click at [48, 18] on link at bounding box center [37, 16] width 54 height 15
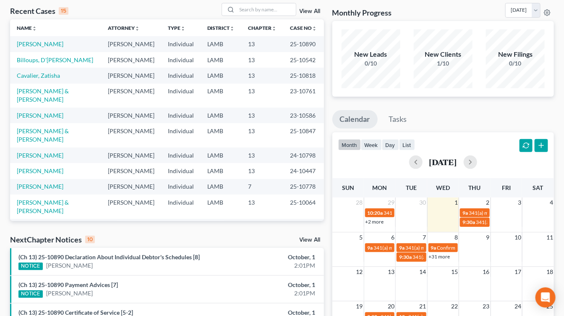
scroll to position [24, 0]
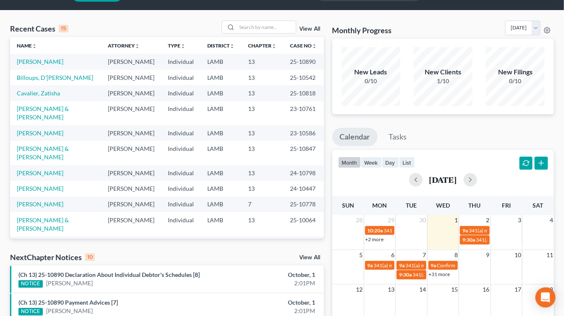
click at [166, 279] on div "NOTICE [PERSON_NAME]" at bounding box center [115, 283] width 195 height 9
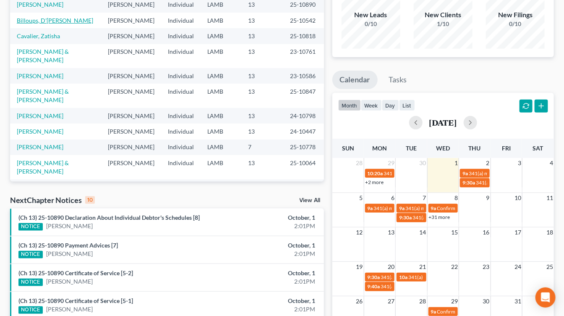
scroll to position [0, 0]
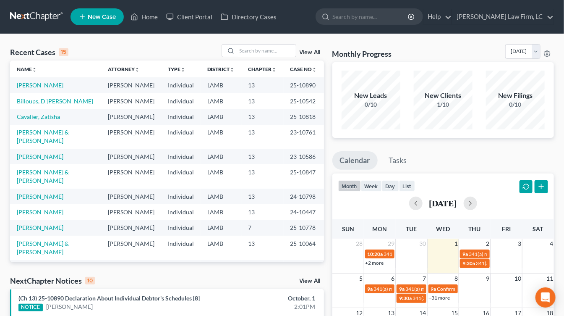
click at [18, 8] on nav "Home New Case Client Portal Directory Cases [PERSON_NAME] Law Firm, [GEOGRAPHIC…" at bounding box center [282, 17] width 564 height 34
click at [18, 8] on nav "Home New Case Client Portal Directory Cases Dickson Law Firm, LC mdd@dicksonlaw…" at bounding box center [282, 17] width 564 height 34
click at [24, 34] on div "Recent Cases 15 View All Name unfold_more expand_more expand_less Attorney unfo…" at bounding box center [282, 315] width 564 height 563
click at [24, 17] on link at bounding box center [37, 16] width 54 height 15
click at [238, 287] on div "NextChapter Notices 10 View All" at bounding box center [167, 281] width 314 height 13
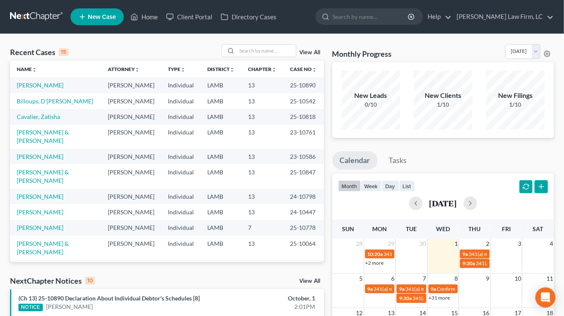
click at [40, 24] on nav "Home New Case Client Portal Directory Cases [PERSON_NAME] Law Firm, [GEOGRAPHIC…" at bounding box center [282, 17] width 564 height 34
click at [40, 15] on link at bounding box center [37, 16] width 54 height 15
click at [33, 10] on link at bounding box center [37, 16] width 54 height 15
click at [55, 19] on link at bounding box center [37, 16] width 54 height 15
click at [288, 109] on td "25-10542" at bounding box center [304, 101] width 40 height 16
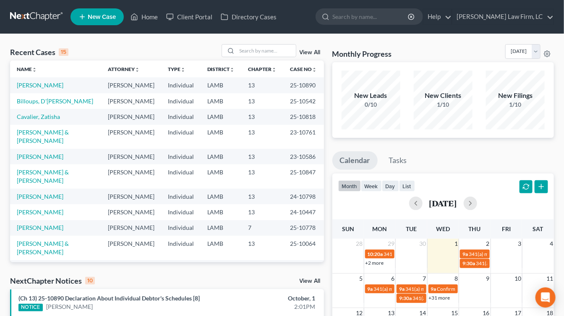
click at [270, 109] on td "13" at bounding box center [263, 101] width 42 height 16
click at [41, 14] on link at bounding box center [37, 16] width 54 height 15
drag, startPoint x: 26, startPoint y: 1, endPoint x: 31, endPoint y: 9, distance: 9.7
click at [27, 2] on nav "Home New Case Client Portal Directory Cases [PERSON_NAME] Law Firm, [GEOGRAPHIC…" at bounding box center [282, 17] width 564 height 34
click at [33, 13] on link at bounding box center [37, 16] width 54 height 15
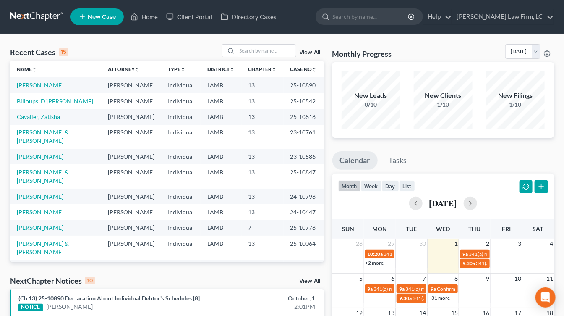
click at [56, 15] on link at bounding box center [37, 16] width 54 height 15
click at [52, 13] on link at bounding box center [37, 16] width 54 height 15
click at [10, 16] on link at bounding box center [37, 16] width 54 height 15
click at [464, 152] on ul "Calendar Tasks" at bounding box center [443, 162] width 222 height 22
click at [23, 20] on link at bounding box center [37, 16] width 54 height 15
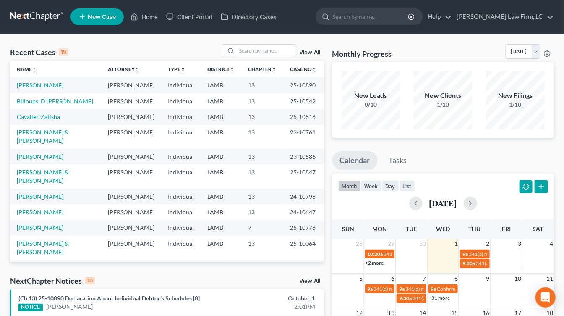
click at [23, 20] on link at bounding box center [37, 16] width 54 height 15
click at [263, 124] on td "13" at bounding box center [263, 117] width 42 height 16
click at [165, 287] on div "NextChapter Notices 10 View All" at bounding box center [167, 281] width 314 height 13
click at [169, 291] on li "(Ch 13) 25-10890 Declaration About Individual Debtor's Schedules [8] NOTICE Mar…" at bounding box center [167, 302] width 314 height 27
click at [169, 293] on li "(Ch 13) 25-10890 Declaration About Individual Debtor's Schedules [8] NOTICE Mar…" at bounding box center [167, 302] width 314 height 27
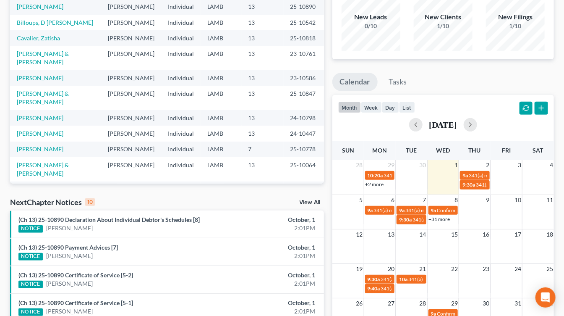
scroll to position [89, 0]
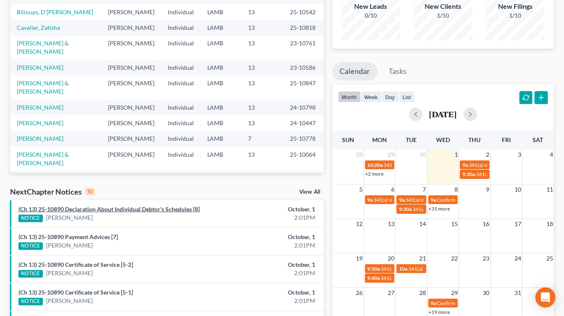
click at [136, 207] on link "(Ch 13) 25-10890 Declaration About Individual Debtor's Schedules [8]" at bounding box center [108, 208] width 181 height 7
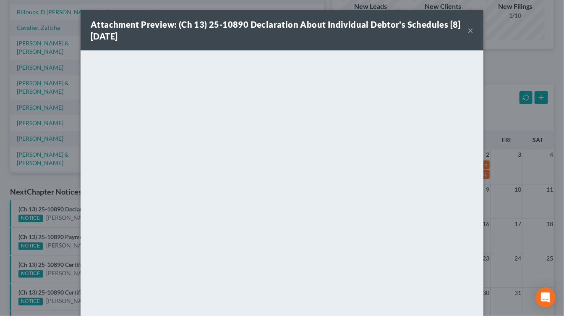
scroll to position [35, 0]
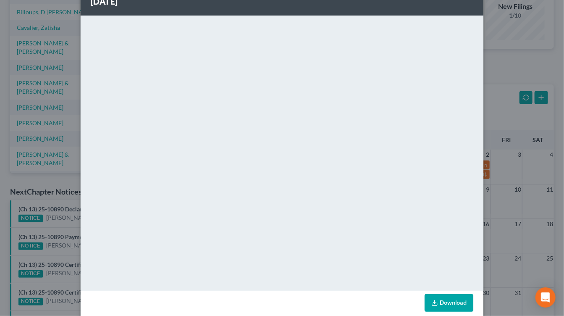
click at [46, 229] on div "Attachment Preview: (Ch 13) 25-10890 Declaration About Individual Debtor's Sche…" at bounding box center [282, 158] width 564 height 316
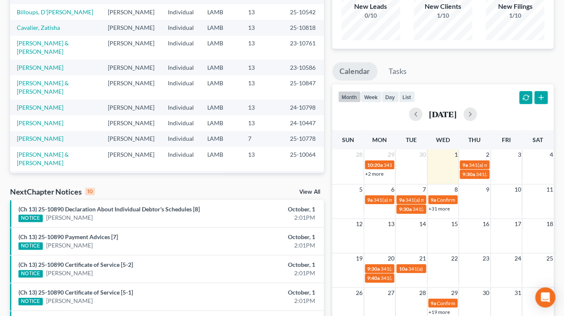
scroll to position [0, 0]
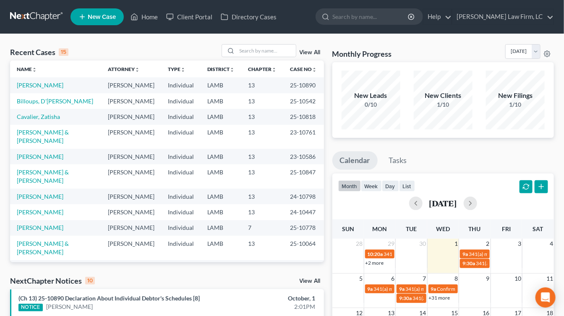
click at [26, 13] on link at bounding box center [37, 16] width 54 height 15
click at [215, 124] on td "LAMB" at bounding box center [221, 117] width 41 height 16
click at [49, 13] on link at bounding box center [37, 16] width 54 height 15
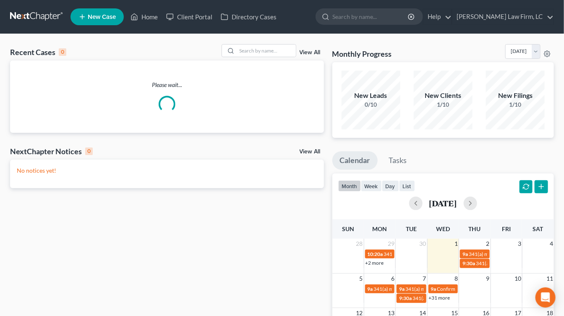
click at [36, 20] on link at bounding box center [37, 16] width 54 height 15
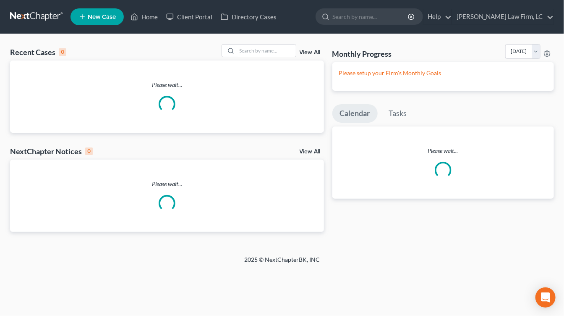
click at [44, 18] on link at bounding box center [37, 16] width 54 height 15
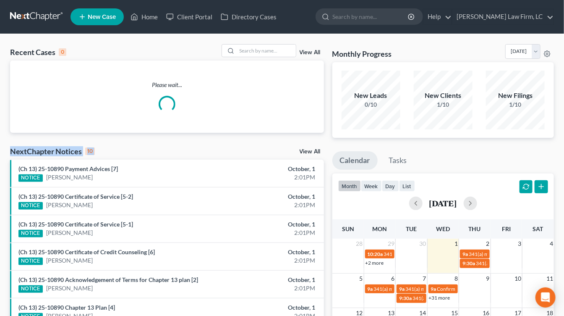
click at [255, 151] on div "Recent Cases 0 View All Please wait... NextChapter Notices 10 View All (Ch 13) …" at bounding box center [167, 251] width 322 height 415
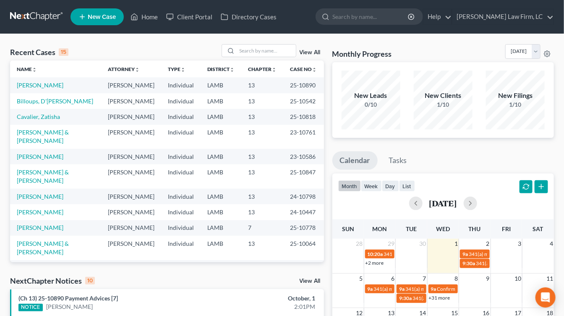
drag, startPoint x: 246, startPoint y: 157, endPoint x: 137, endPoint y: 79, distance: 133.6
click at [246, 149] on td "13" at bounding box center [263, 137] width 42 height 24
click at [52, 36] on div "Recent Cases 15 View All Name unfold_more expand_more expand_less Attorney unfo…" at bounding box center [282, 315] width 564 height 563
click at [50, 18] on link at bounding box center [37, 16] width 54 height 15
click at [274, 93] on td "13" at bounding box center [263, 85] width 42 height 16
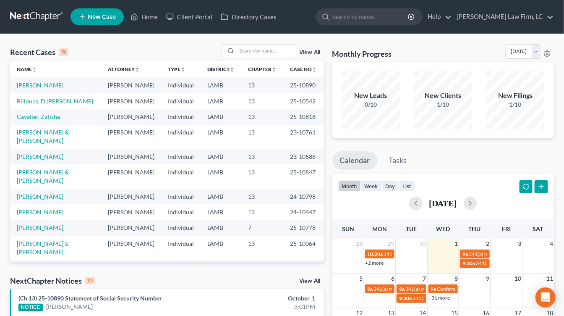
click at [43, 9] on link at bounding box center [37, 16] width 54 height 15
click at [24, 18] on link at bounding box center [37, 16] width 54 height 15
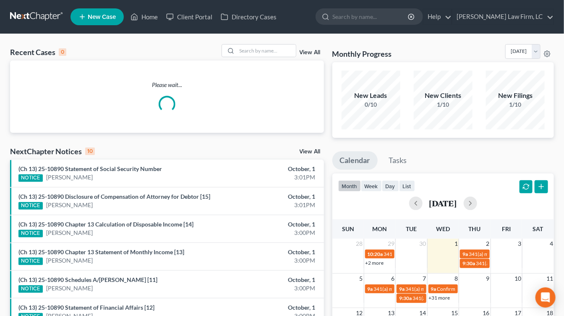
click at [433, 136] on div "New Leads 0/10 New Clients 1/10 New Filings 1/10" at bounding box center [443, 100] width 222 height 76
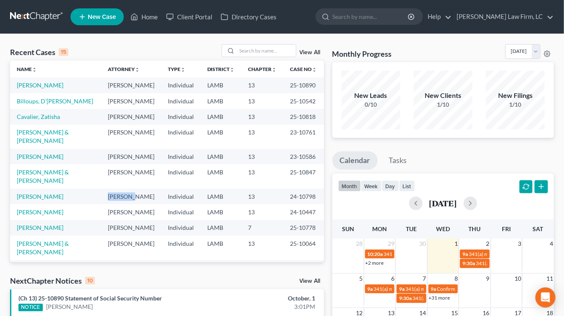
drag, startPoint x: 121, startPoint y: 229, endPoint x: 121, endPoint y: 199, distance: 30.2
drag, startPoint x: 121, startPoint y: 184, endPoint x: 127, endPoint y: 166, distance: 19.4
click at [121, 164] on td "[PERSON_NAME]" at bounding box center [131, 157] width 60 height 16
drag, startPoint x: 129, startPoint y: 155, endPoint x: 138, endPoint y: 134, distance: 22.9
click at [129, 149] on td "[PERSON_NAME]" at bounding box center [131, 137] width 60 height 24
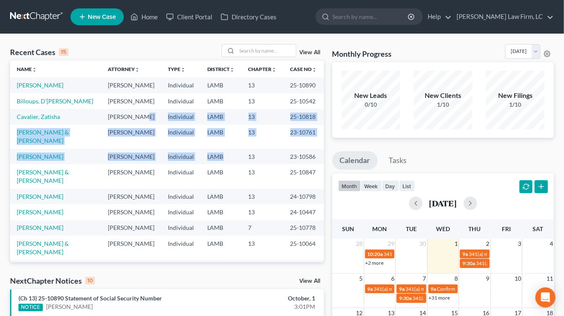
drag, startPoint x: 139, startPoint y: 133, endPoint x: 210, endPoint y: 193, distance: 92.9
click at [210, 193] on tbody "Jackson, Marcus Mitchell D. Dickson Individual LAMB 13 25-10890 Billoups, D'Nit…" at bounding box center [167, 215] width 314 height 277
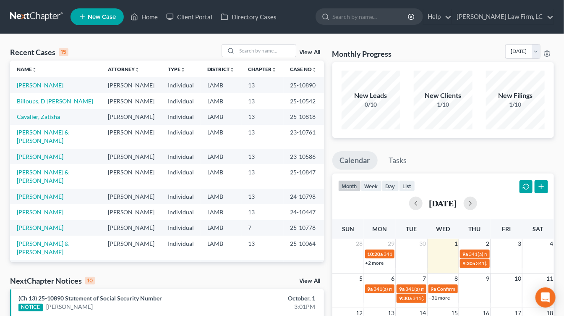
drag, startPoint x: 210, startPoint y: 193, endPoint x: 190, endPoint y: 126, distance: 69.3
click at [201, 162] on tbody "Jackson, Marcus Mitchell D. Dickson Individual LAMB 13 25-10890 Billoups, D'Nit…" at bounding box center [167, 215] width 314 height 277
click at [183, 109] on td "Individual" at bounding box center [180, 101] width 39 height 16
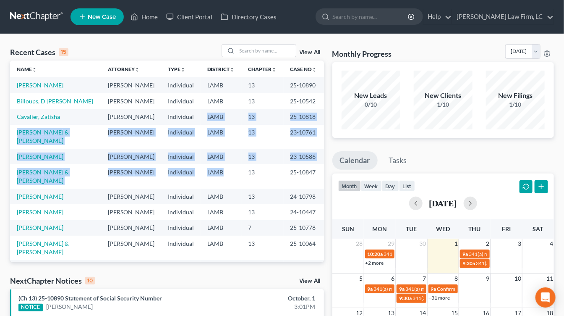
drag, startPoint x: 200, startPoint y: 143, endPoint x: 196, endPoint y: 132, distance: 11.2
click at [196, 131] on tbody "Jackson, Marcus Mitchell D. Dickson Individual LAMB 13 25-10890 Billoups, D'Nit…" at bounding box center [167, 215] width 314 height 277
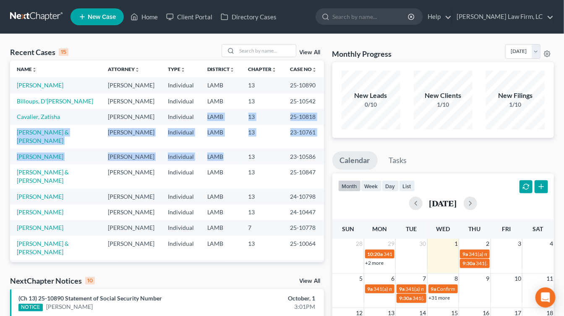
drag, startPoint x: 196, startPoint y: 132, endPoint x: 211, endPoint y: 188, distance: 57.4
click at [211, 187] on tbody "Jackson, Marcus Mitchell D. Dickson Individual LAMB 13 25-10890 Billoups, D'Nit…" at bounding box center [167, 215] width 314 height 277
drag, startPoint x: 207, startPoint y: 172, endPoint x: 198, endPoint y: 126, distance: 47.6
click at [198, 128] on tbody "Jackson, Marcus Mitchell D. Dickson Individual LAMB 13 25-10890 Billoups, D'Nit…" at bounding box center [167, 215] width 314 height 277
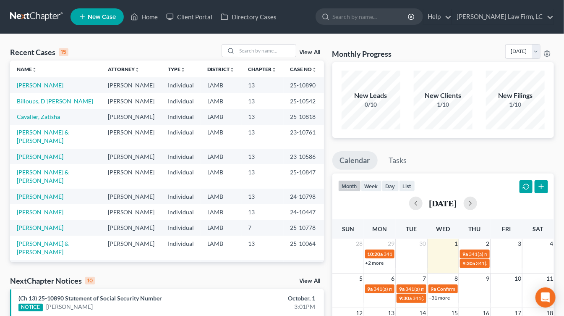
drag, startPoint x: 198, startPoint y: 127, endPoint x: 241, endPoint y: 124, distance: 42.9
click at [198, 124] on tr "Cavalier, Zatisha Mitchell D. Dickson Individual LAMB 13 25-10818" at bounding box center [167, 117] width 314 height 16
click at [442, 78] on div "New Clients 1/10" at bounding box center [443, 100] width 59 height 59
click at [441, 38] on div "Recent Cases 15 View All Name unfold_more expand_more expand_less Attorney unfo…" at bounding box center [282, 320] width 564 height 572
drag, startPoint x: 442, startPoint y: 65, endPoint x: 441, endPoint y: 78, distance: 12.6
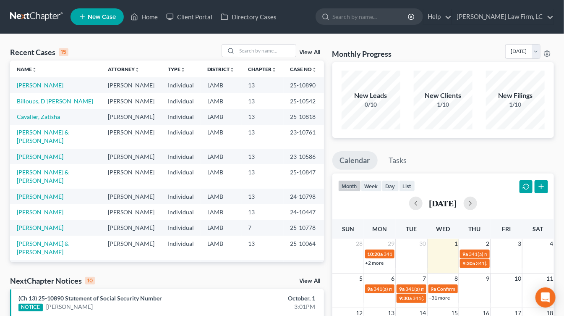
click at [441, 78] on div "Recent Cases 15 View All Name unfold_more expand_more expand_less Attorney unfo…" at bounding box center [282, 320] width 564 height 572
drag, startPoint x: 435, startPoint y: 53, endPoint x: 383, endPoint y: 63, distance: 53.3
click at [429, 47] on div "Monthly Progress Bankruptcy Bankruptcy October 2025 September 2025 August 2025 …" at bounding box center [443, 91] width 222 height 94
drag, startPoint x: 293, startPoint y: 79, endPoint x: 244, endPoint y: 71, distance: 49.4
click at [290, 78] on td "25-10890" at bounding box center [304, 85] width 40 height 16
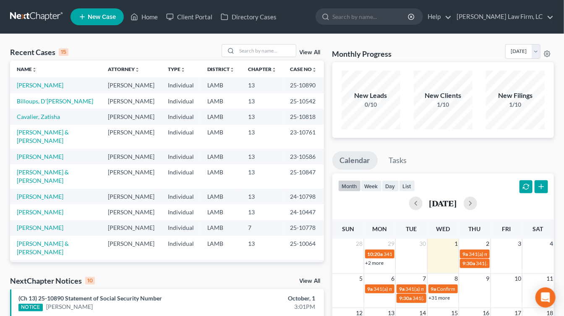
drag, startPoint x: 3, startPoint y: 26, endPoint x: 11, endPoint y: 21, distance: 9.6
click at [3, 26] on nav "Home New Case Client Portal Directory Cases Dickson Law Firm, LC mdd@dicksonlaw…" at bounding box center [282, 17] width 564 height 34
click at [11, 20] on link at bounding box center [37, 16] width 54 height 15
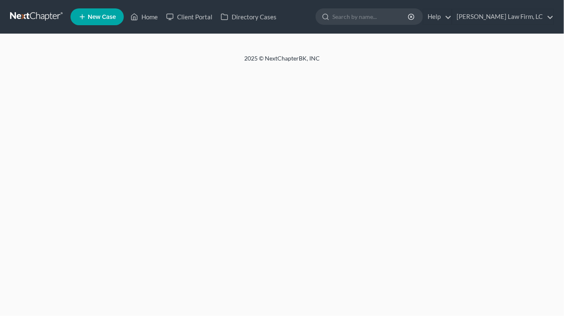
drag, startPoint x: 0, startPoint y: 0, endPoint x: 191, endPoint y: 136, distance: 233.8
click at [191, 136] on div "Home New Case Client Portal Directory Cases [PERSON_NAME] Law Firm, [GEOGRAPHIC…" at bounding box center [282, 158] width 564 height 316
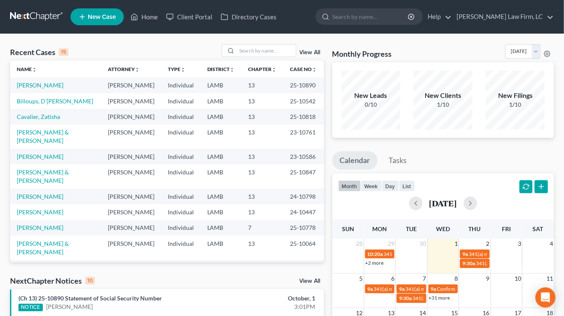
click at [265, 219] on td "13" at bounding box center [263, 212] width 42 height 16
click at [125, 149] on td "[PERSON_NAME]" at bounding box center [131, 137] width 60 height 24
click at [36, 13] on link at bounding box center [37, 16] width 54 height 15
click at [170, 124] on td "Individual" at bounding box center [180, 117] width 39 height 16
click at [36, 66] on link "Name unfold_more expand_more expand_less" at bounding box center [27, 69] width 20 height 6
